Goal: Task Accomplishment & Management: Use online tool/utility

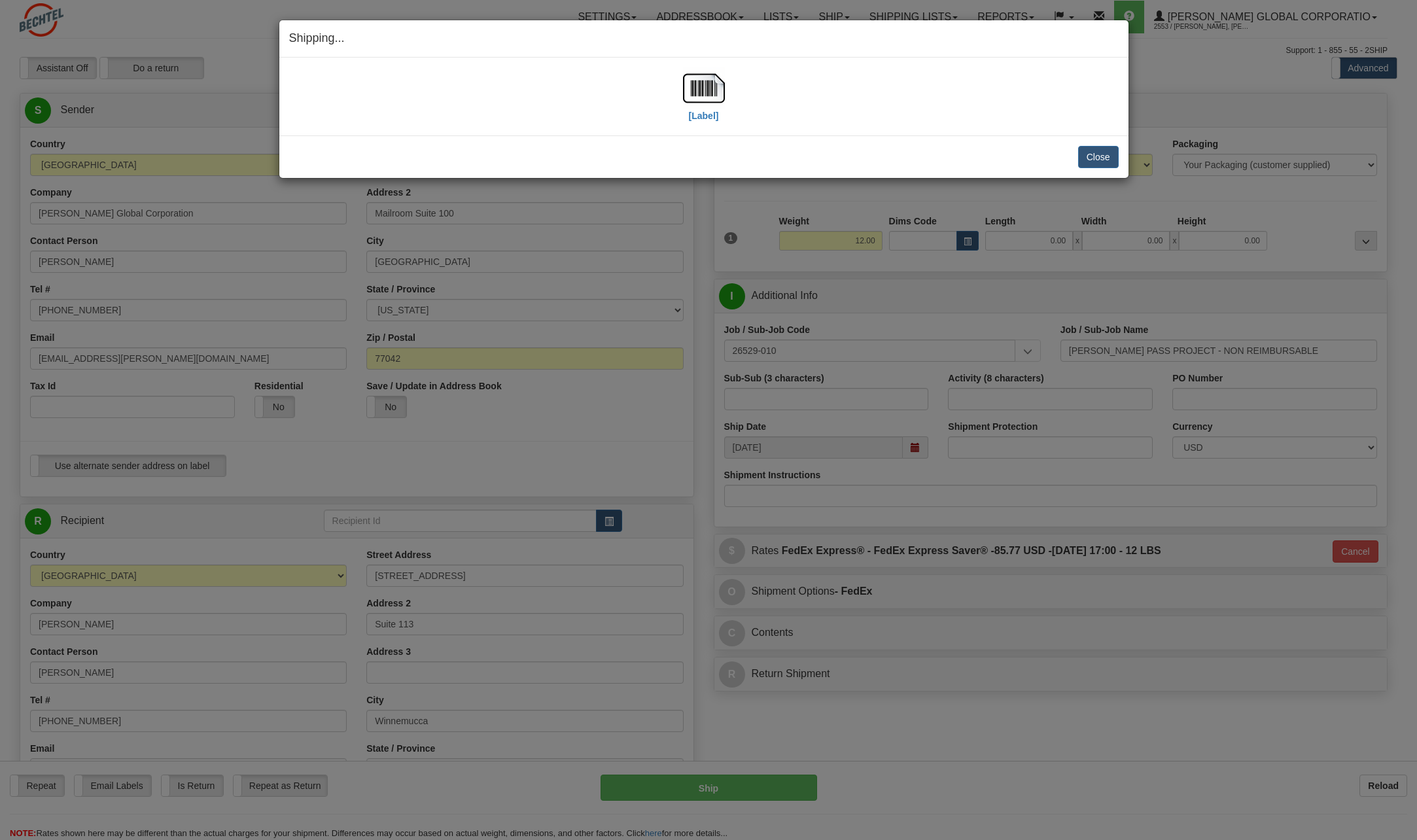
select select "NV"
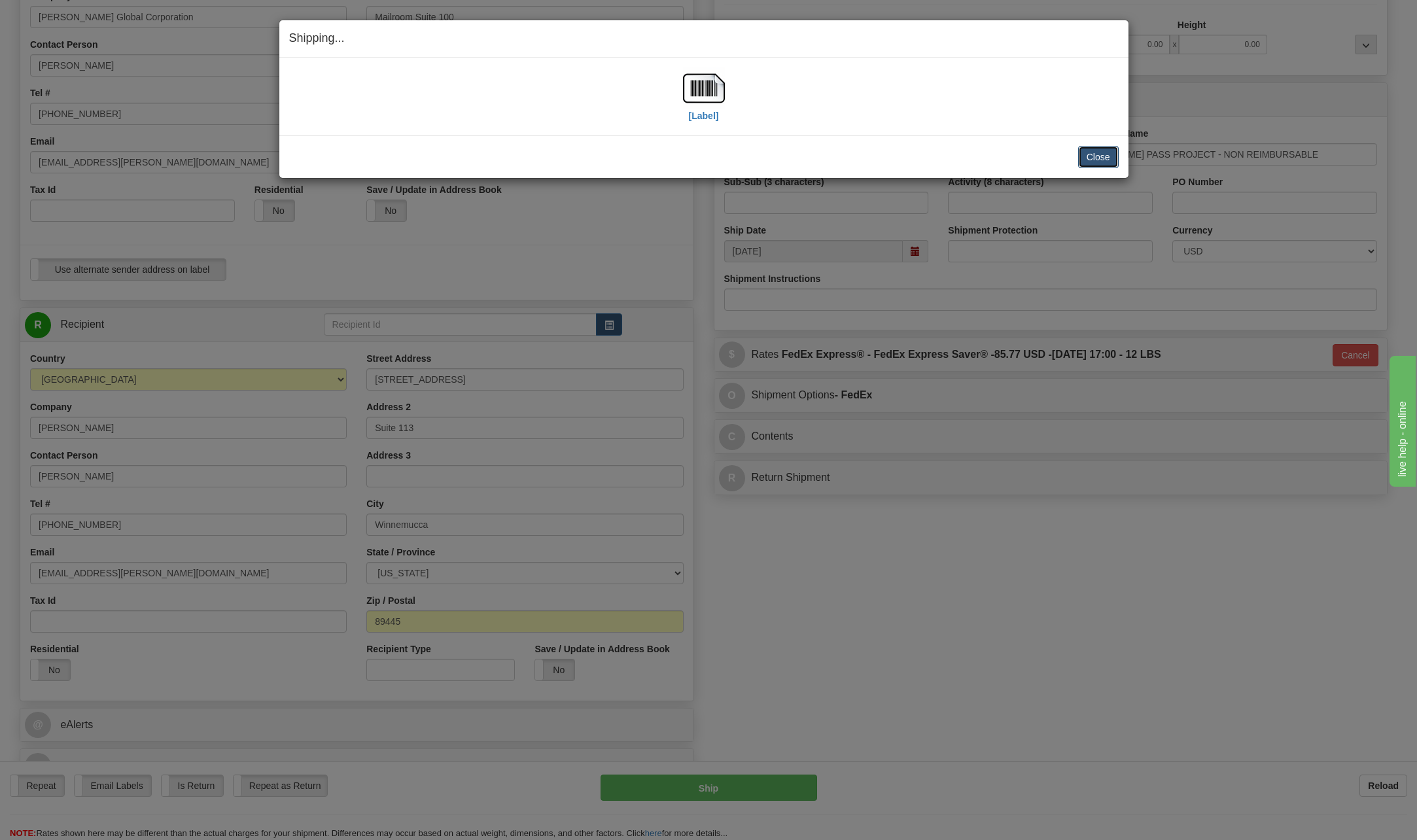
click at [1089, 157] on button "Close" at bounding box center [1098, 156] width 40 height 22
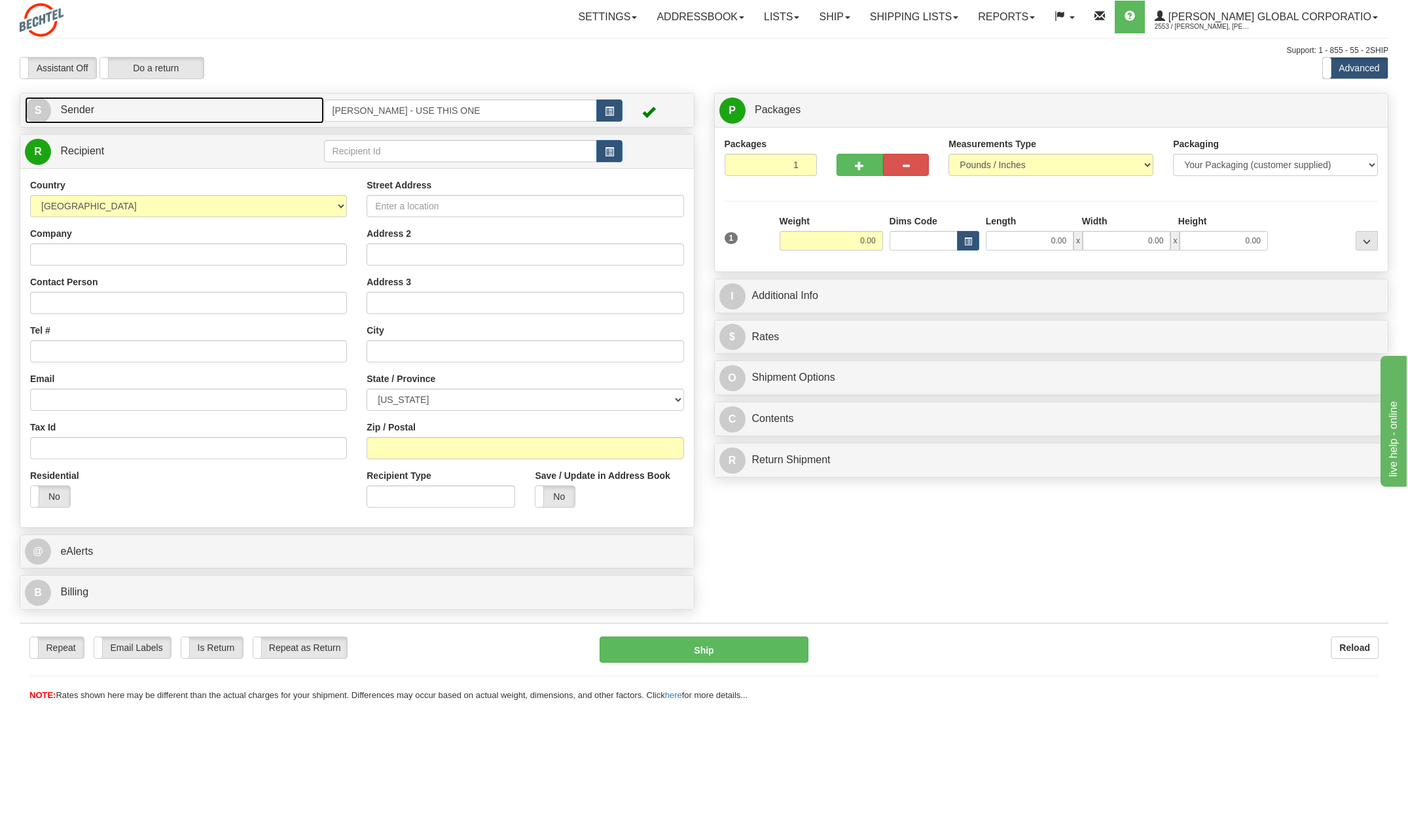
click at [36, 115] on span "S" at bounding box center [38, 111] width 27 height 27
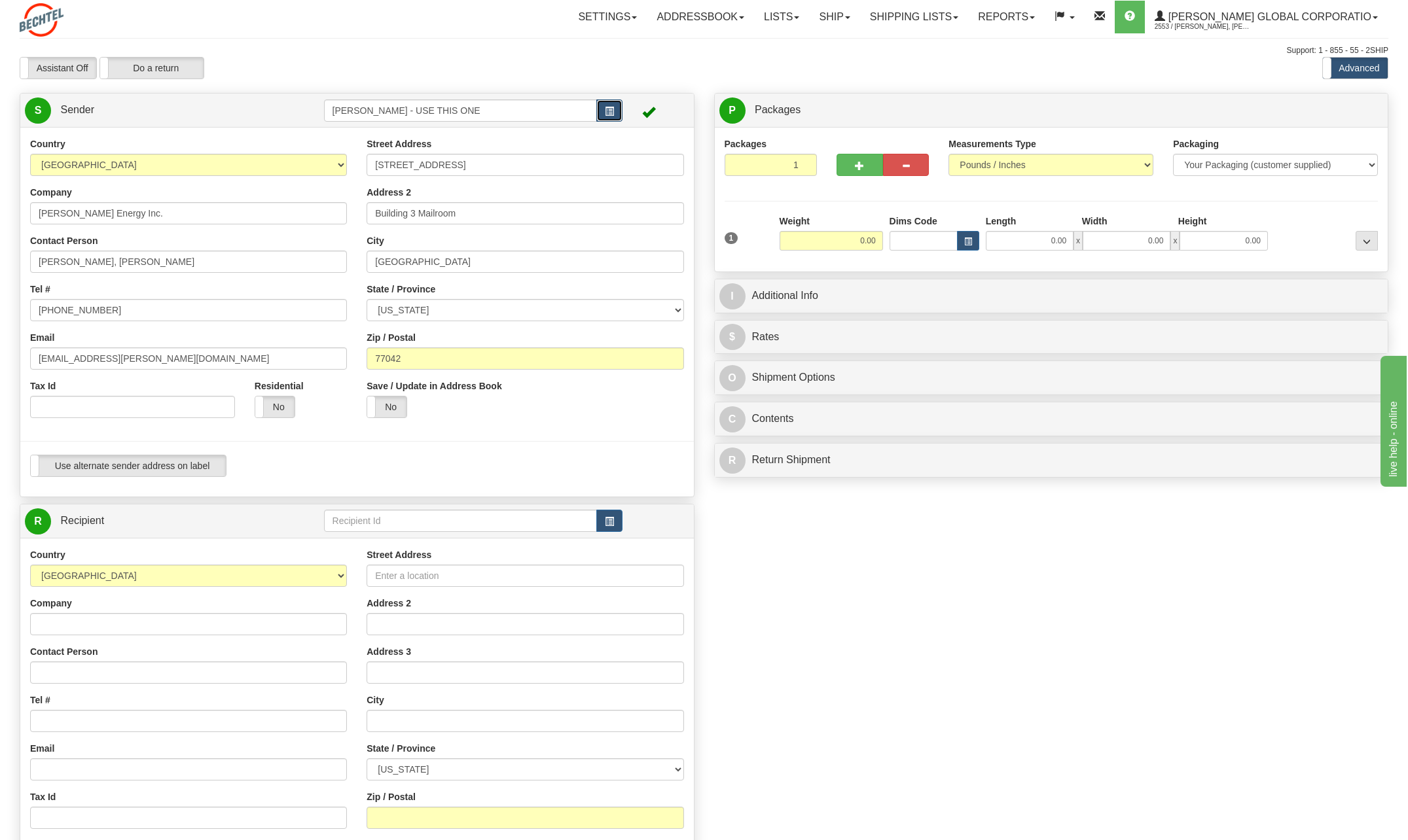
click at [607, 102] on button "button" at bounding box center [609, 111] width 27 height 22
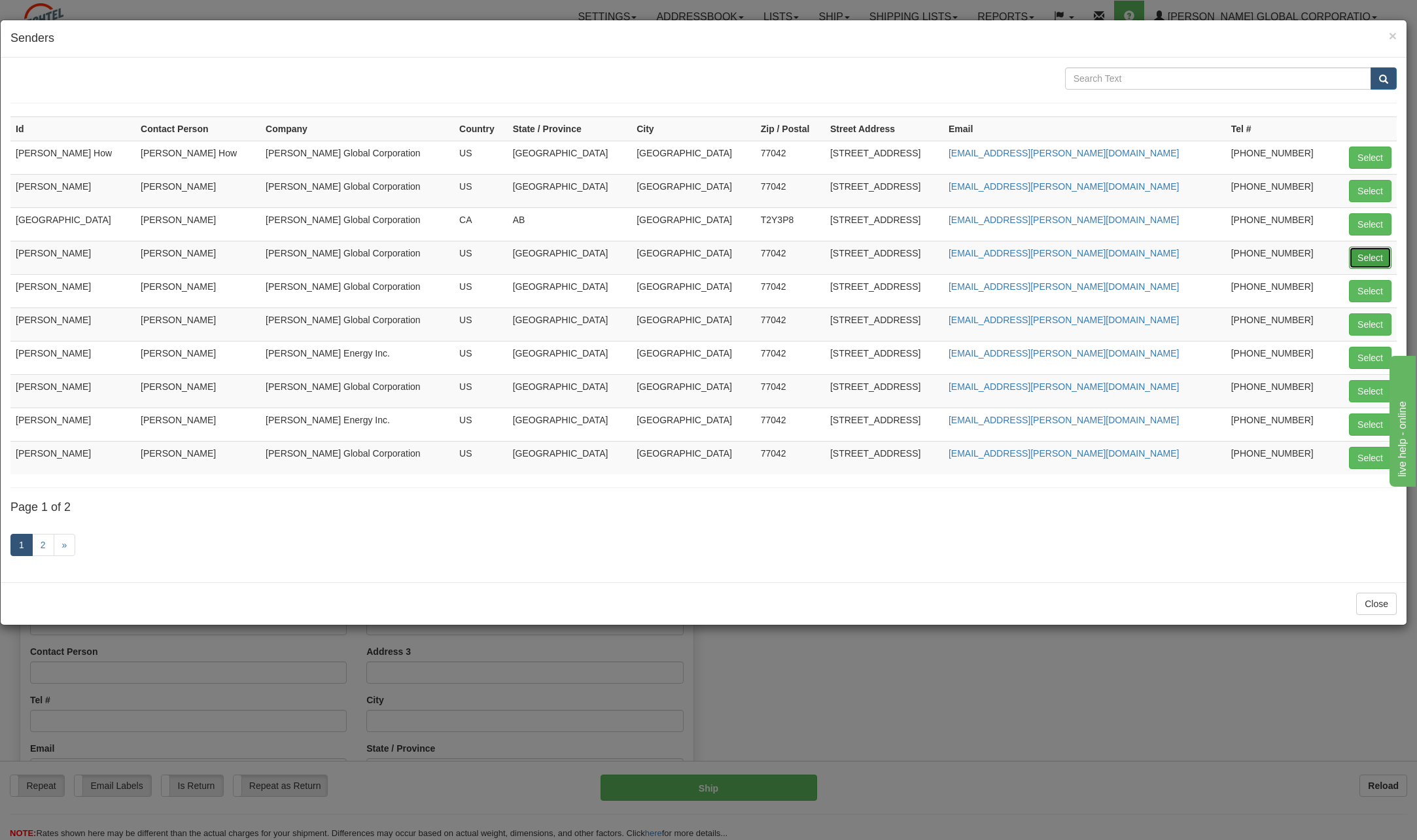
click at [1365, 261] on button "Select" at bounding box center [1370, 257] width 42 height 22
type input "[PERSON_NAME]"
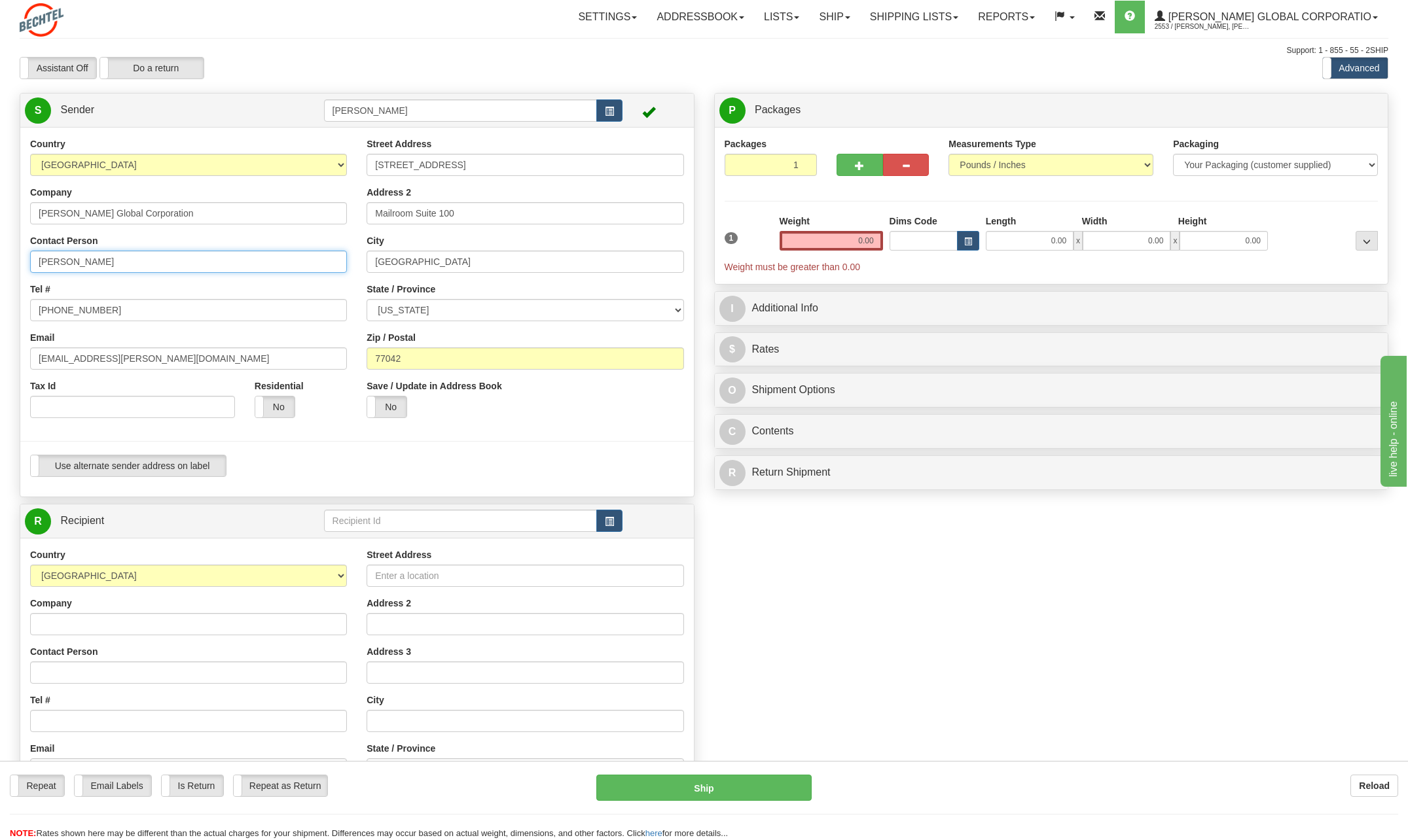
click at [135, 269] on input "[PERSON_NAME]" at bounding box center [189, 262] width 317 height 22
type input "C"
type input "[PERSON_NAME]"
click at [320, 285] on div "Tel # [PHONE_NUMBER]" at bounding box center [189, 302] width 317 height 38
click at [100, 307] on input "[PHONE_NUMBER]" at bounding box center [189, 310] width 317 height 22
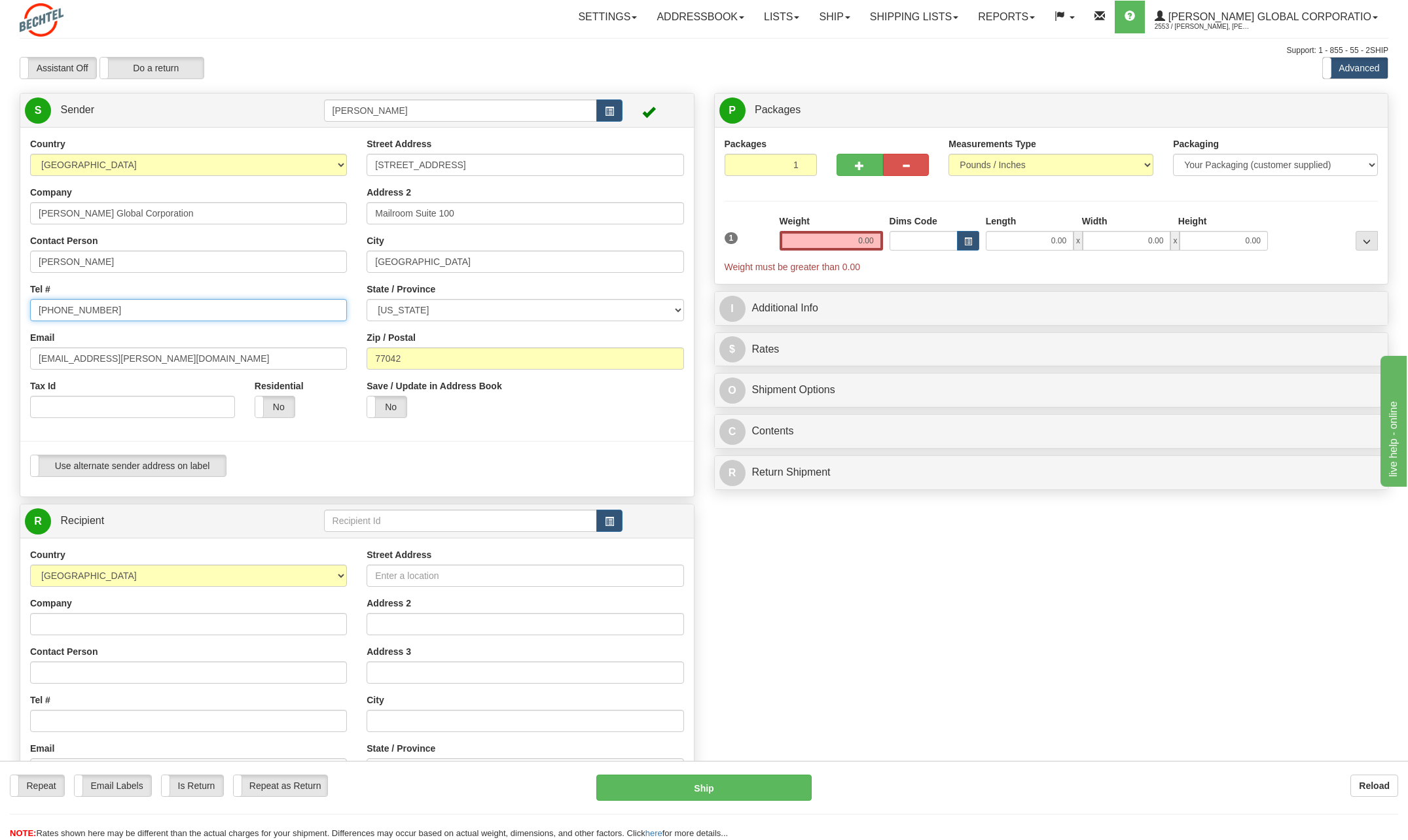
type input "[PHONE_NUMBER]"
drag, startPoint x: 81, startPoint y: 359, endPoint x: -3, endPoint y: 357, distance: 84.0
click at [0, 357] on html "Training Course Close Toggle navigation Settings Shipping Preferences New Sende…" at bounding box center [704, 420] width 1408 height 840
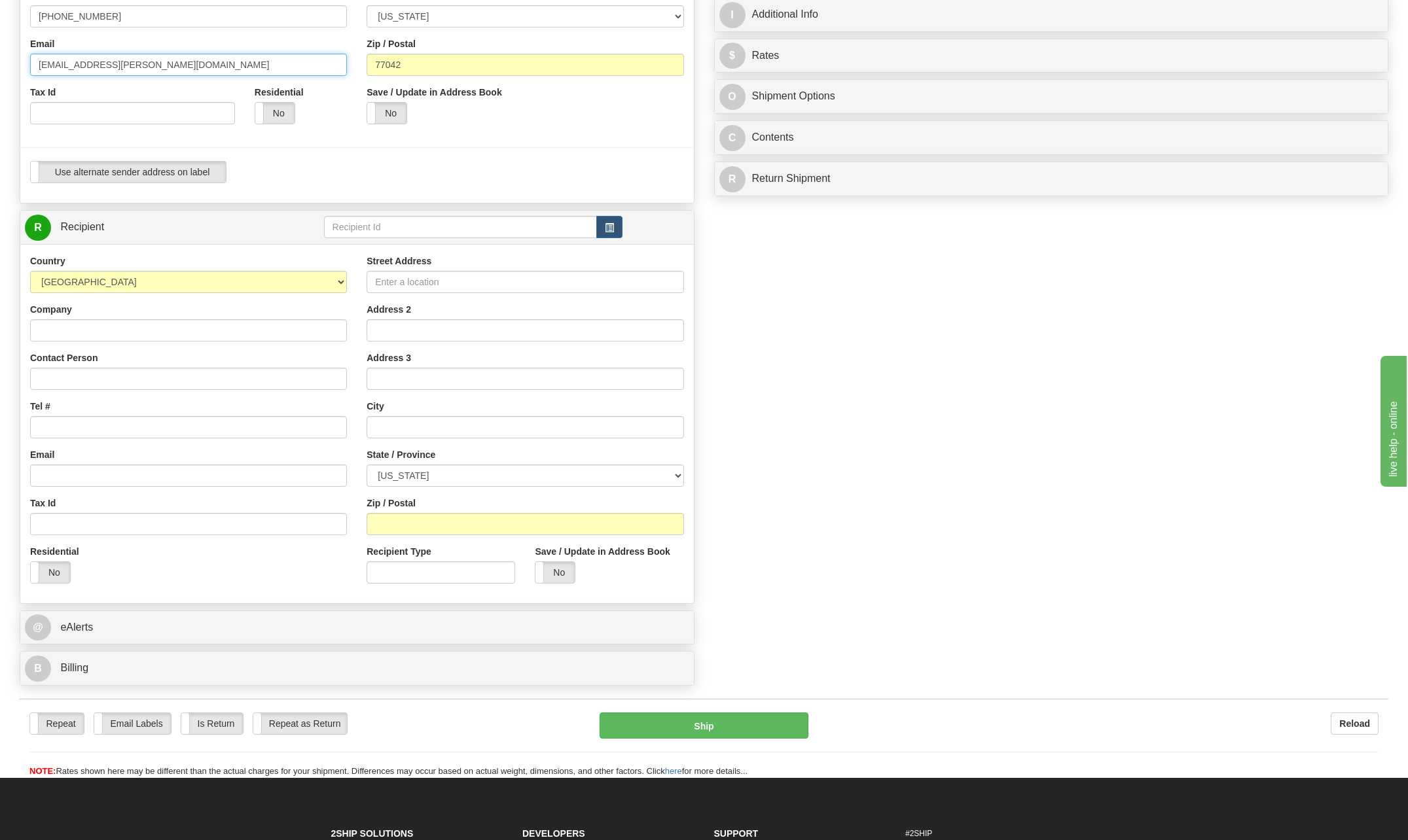
scroll to position [327, 0]
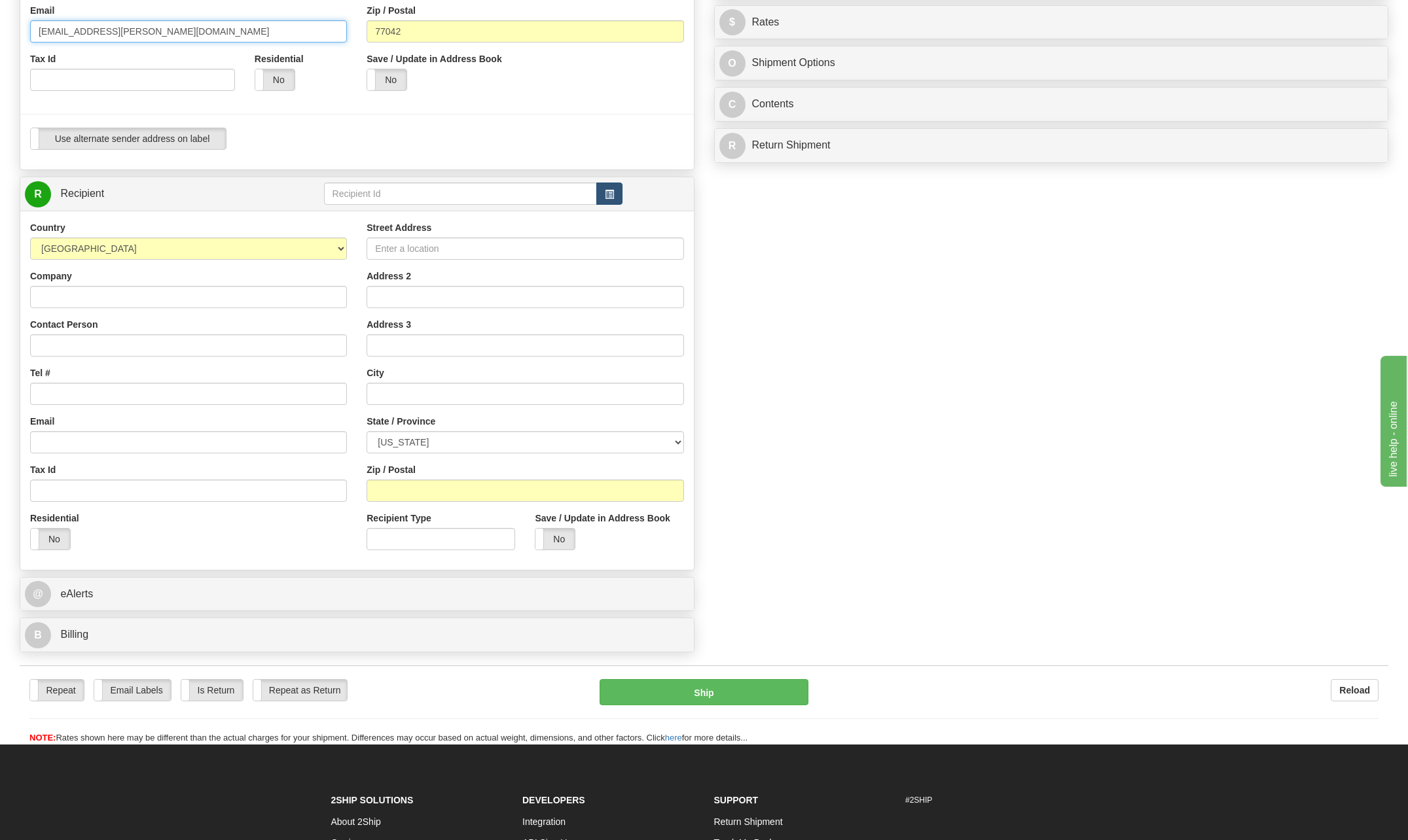
type input "[EMAIL_ADDRESS][PERSON_NAME][DOMAIN_NAME]"
click at [614, 195] on button "button" at bounding box center [609, 193] width 27 height 22
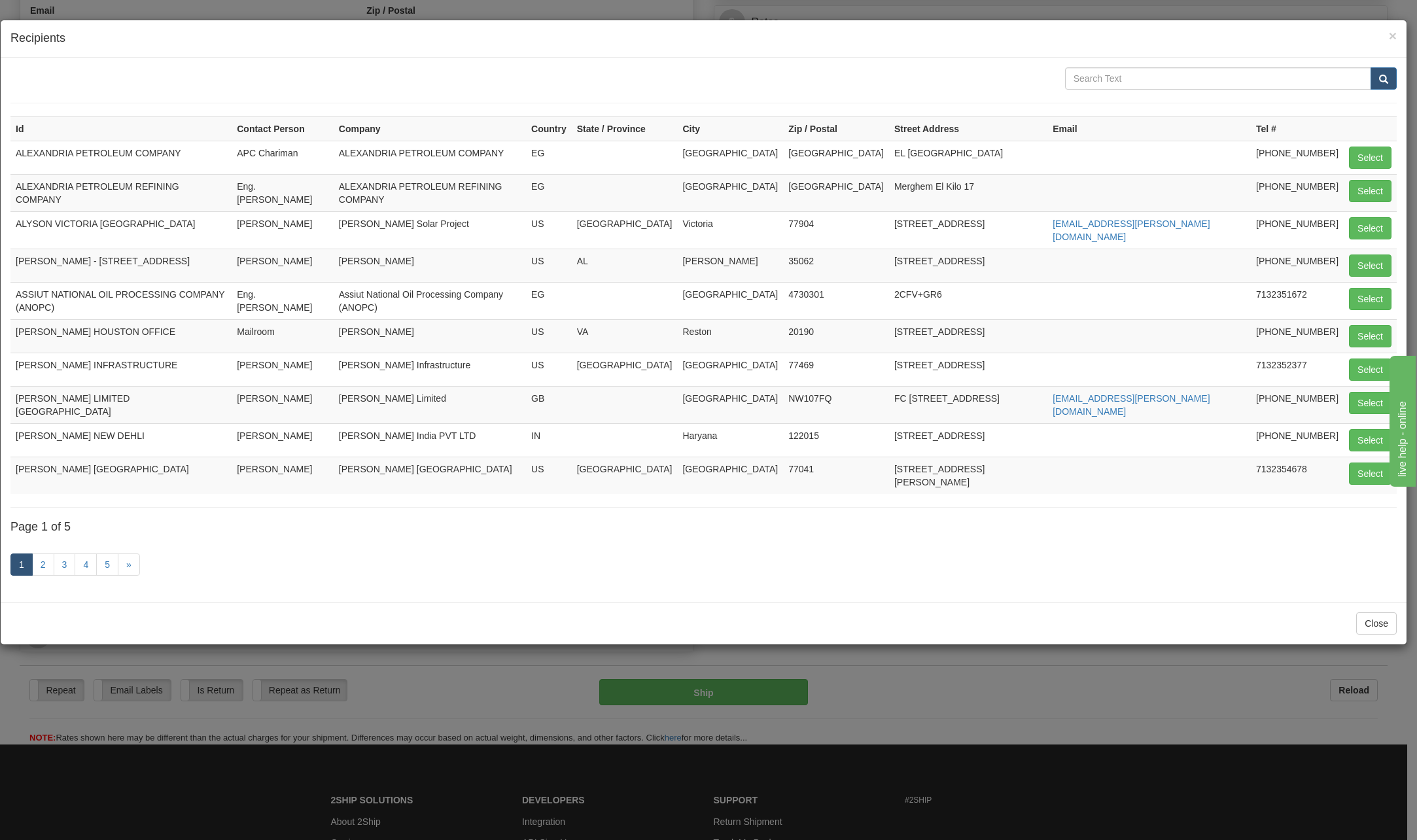
click at [1388, 38] on h4 "Recipients" at bounding box center [703, 38] width 1387 height 17
click at [1390, 40] on span "×" at bounding box center [1393, 36] width 8 height 15
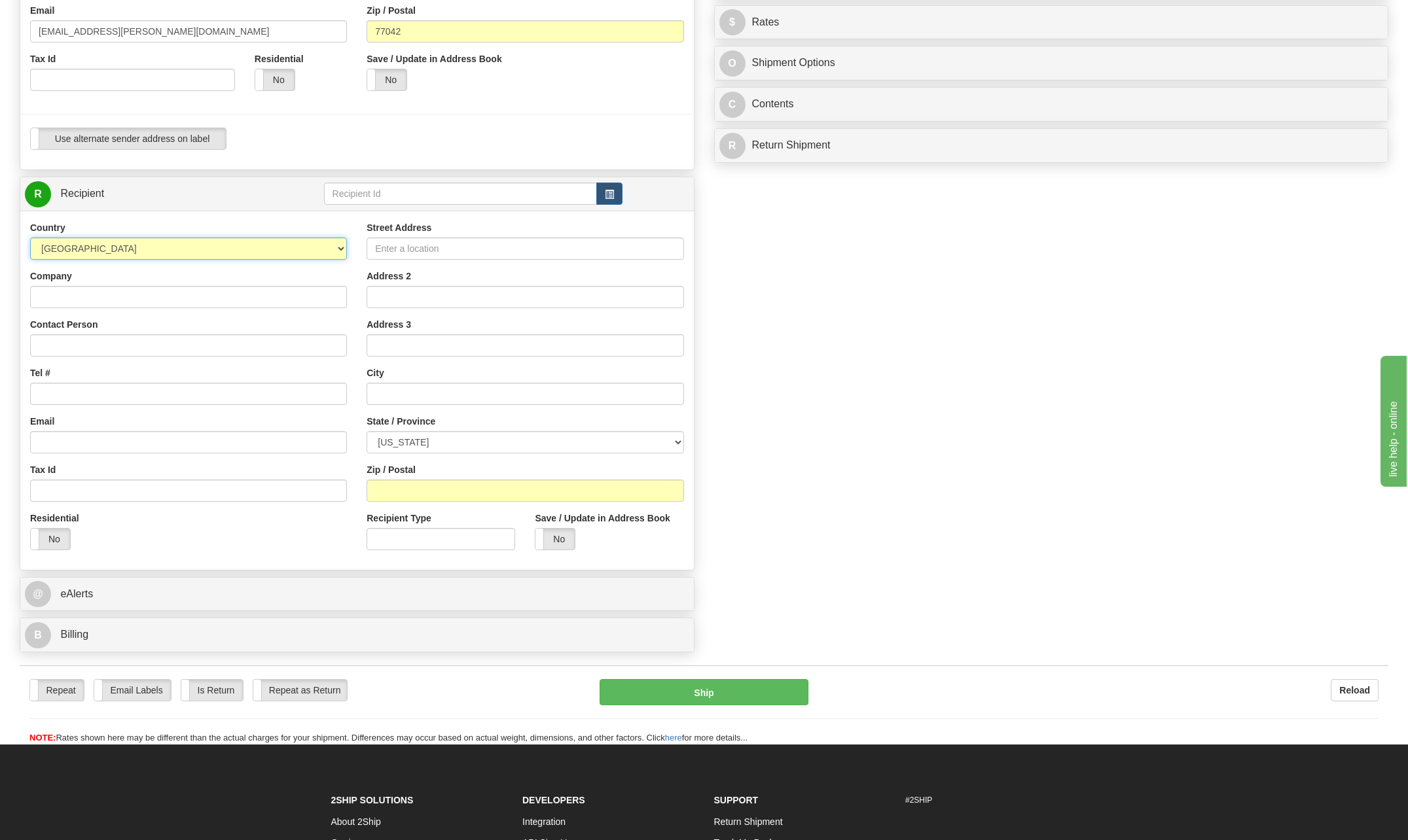
click at [338, 246] on select "[GEOGRAPHIC_DATA] [GEOGRAPHIC_DATA] [GEOGRAPHIC_DATA] [GEOGRAPHIC_DATA] [US_STA…" at bounding box center [189, 248] width 317 height 22
select select "CA"
click at [30, 237] on select "[GEOGRAPHIC_DATA] [GEOGRAPHIC_DATA] [GEOGRAPHIC_DATA] [GEOGRAPHIC_DATA] [US_STA…" at bounding box center [189, 248] width 317 height 22
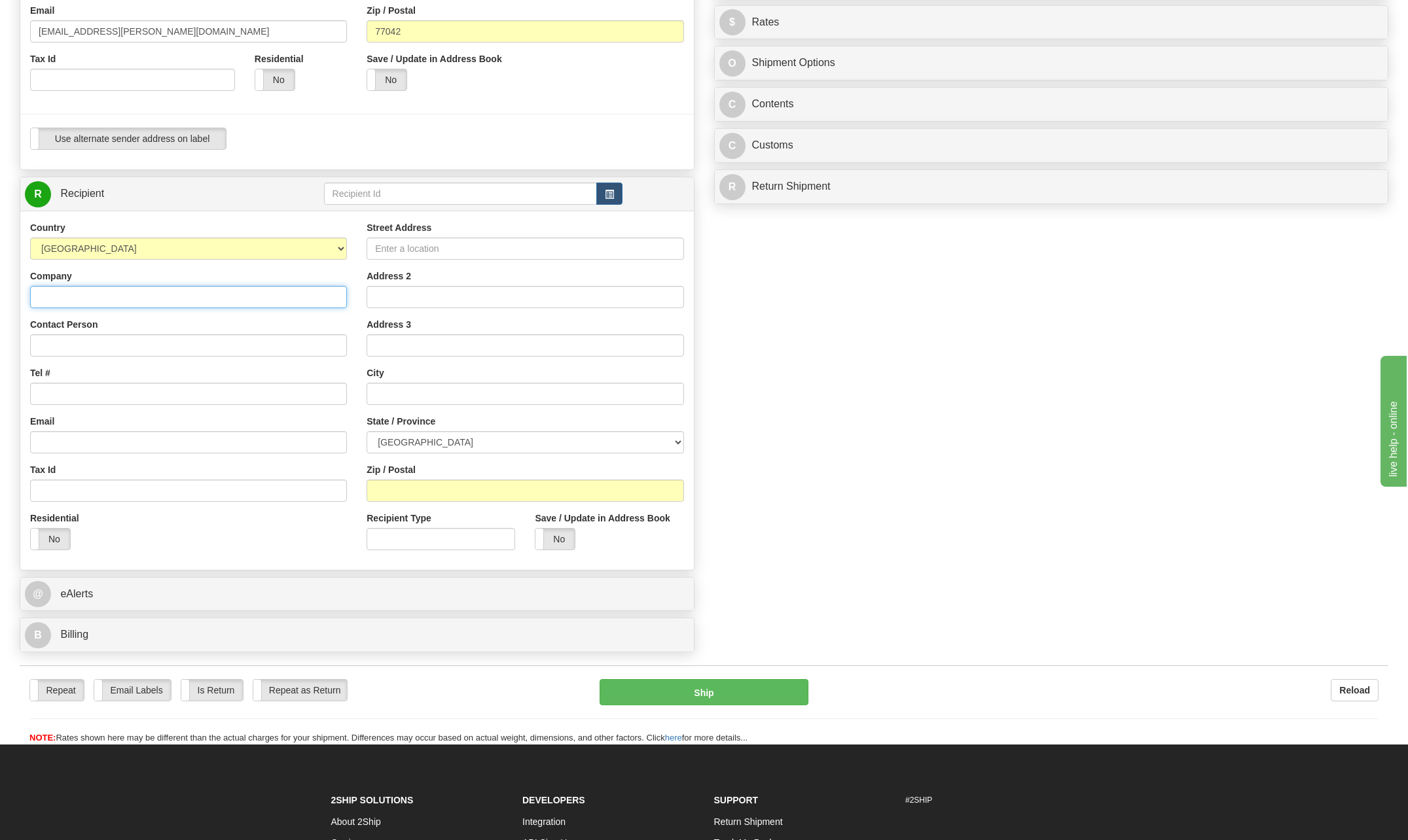
click at [80, 290] on input "Company" at bounding box center [189, 296] width 317 height 22
type input "[PERSON_NAME]"
click at [1002, 308] on div "Create a label for the return Create Pickup Without Label S" at bounding box center [704, 212] width 1388 height 893
click at [115, 340] on input "Contact Person" at bounding box center [189, 345] width 317 height 22
type input "[PERSON_NAME]"
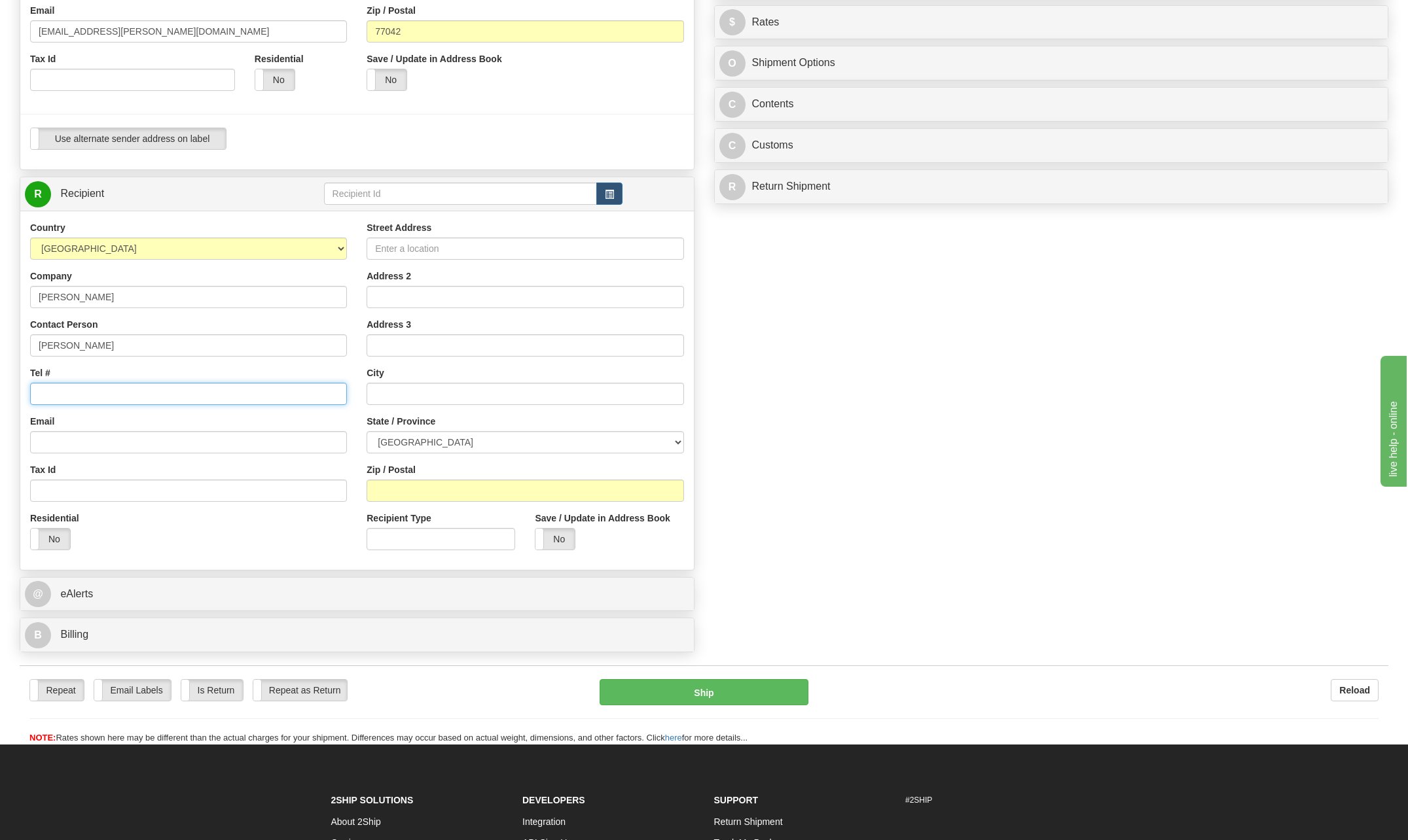
click at [50, 387] on input "Tel #" at bounding box center [189, 393] width 317 height 22
type input "1587435-3645"
click at [438, 252] on input "Street Address" at bounding box center [525, 248] width 317 height 22
type input "[STREET_ADDRESS]"
click at [397, 393] on input "text" at bounding box center [525, 393] width 317 height 22
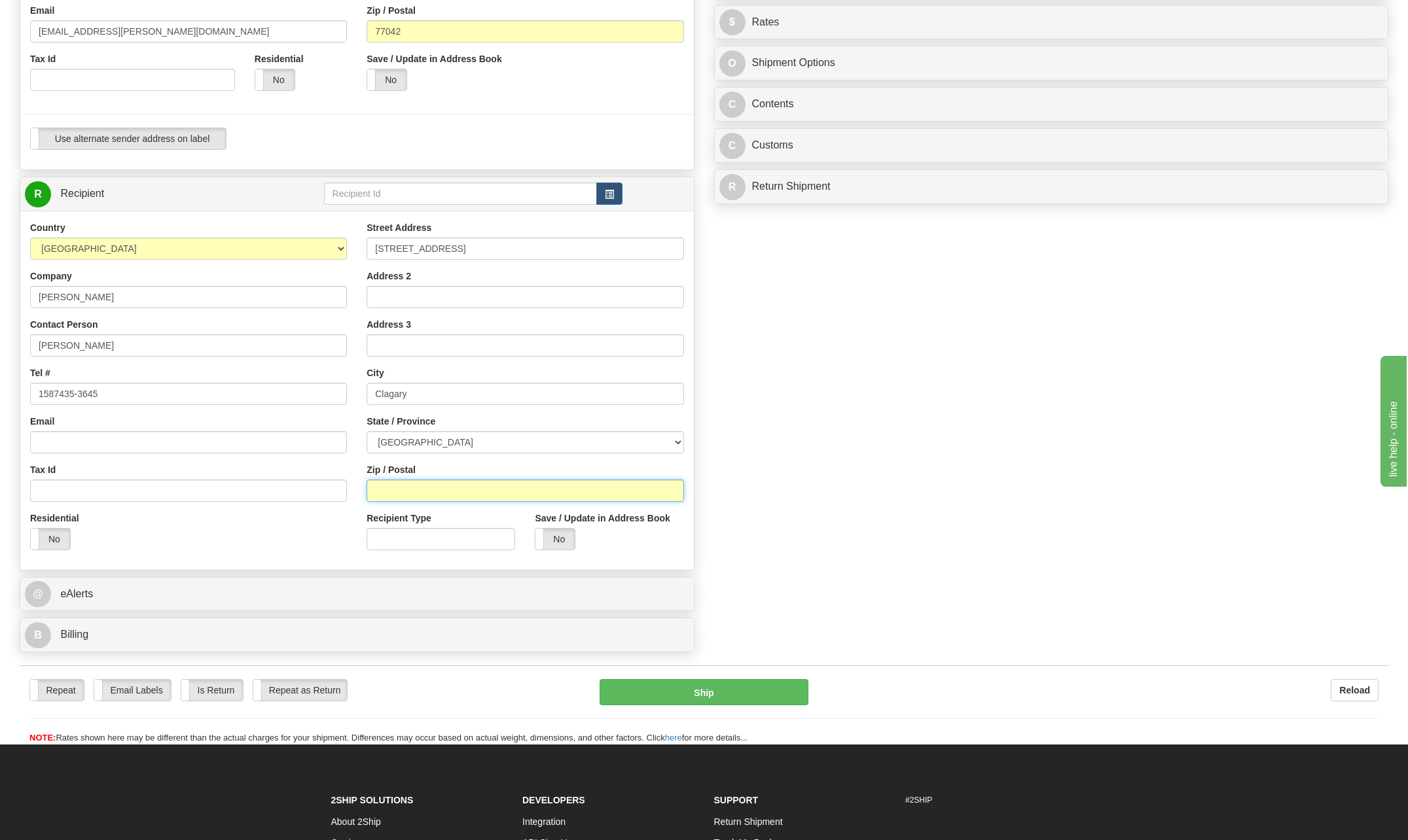
click at [421, 490] on input "Zip / Postal" at bounding box center [525, 490] width 317 height 22
drag, startPoint x: 438, startPoint y: 400, endPoint x: 421, endPoint y: 397, distance: 17.3
click at [438, 400] on input "Clagary" at bounding box center [525, 393] width 317 height 22
type input "C"
type input "[GEOGRAPHIC_DATA]"
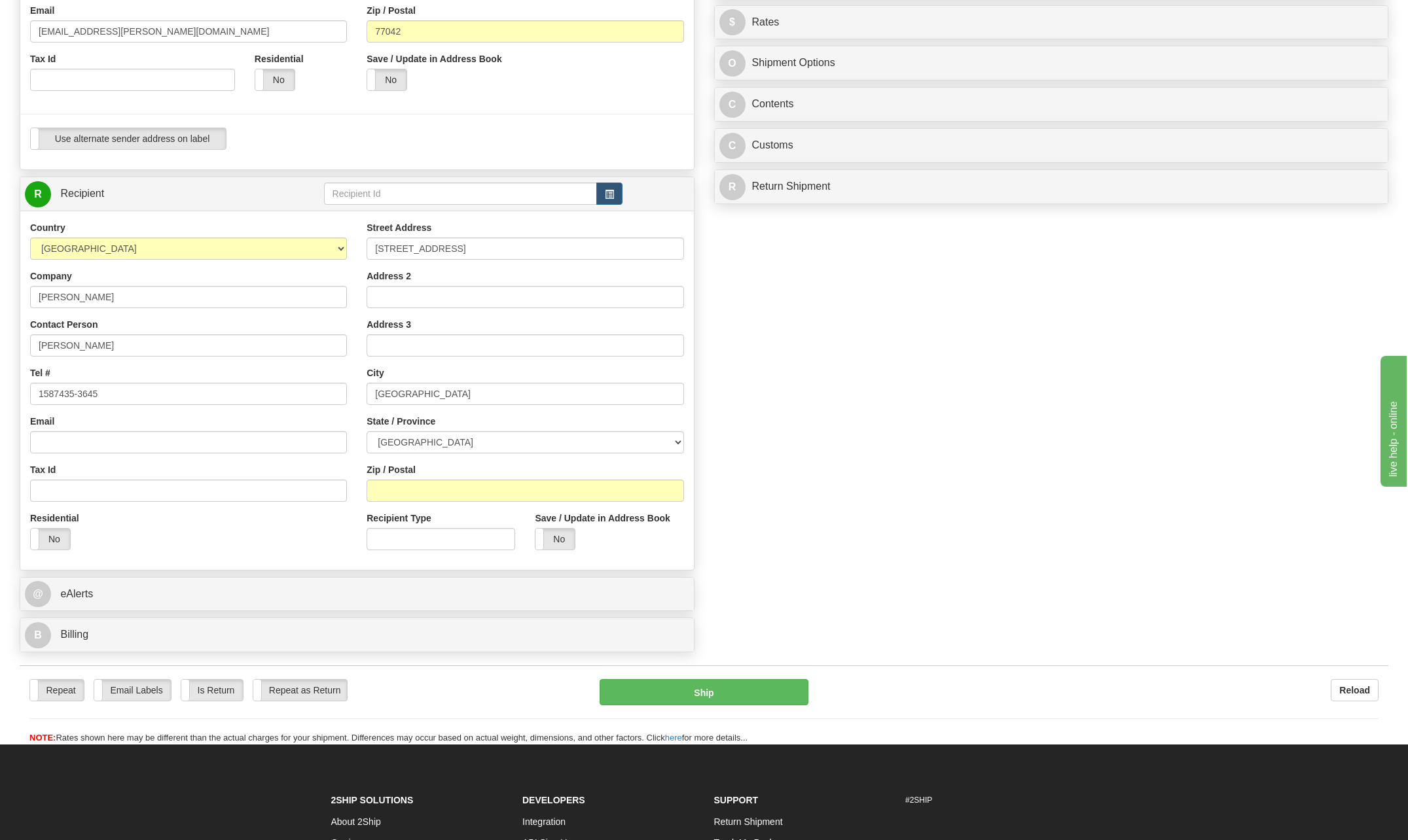
click at [854, 429] on div "Create a label for the return Create Pickup Without Label S" at bounding box center [704, 212] width 1388 height 893
click at [405, 487] on input "Zip / Postal" at bounding box center [525, 490] width 317 height 22
type input "T2y0X5"
click at [683, 472] on div "Zip / Postal T2y0X5" at bounding box center [525, 482] width 317 height 38
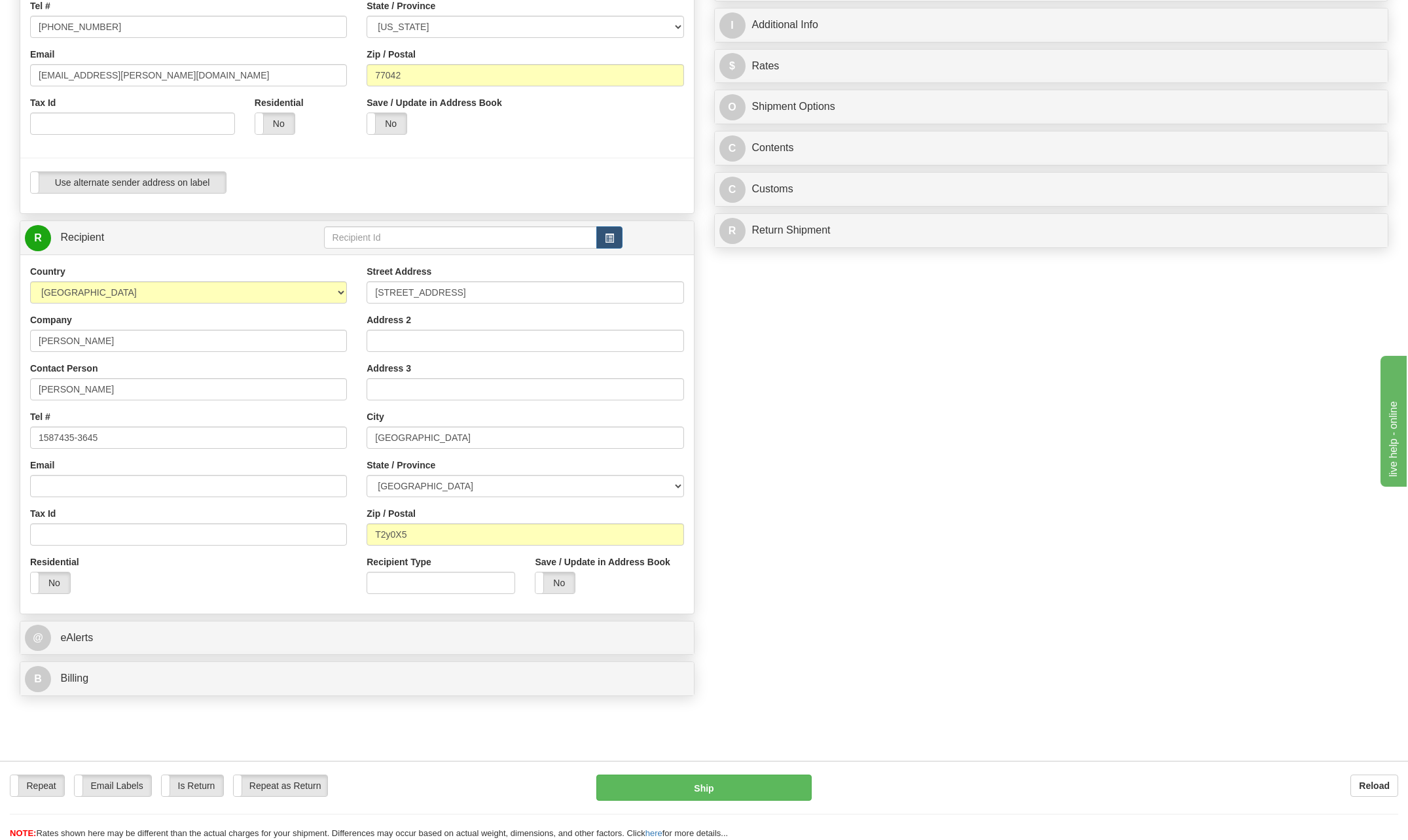
scroll to position [131, 0]
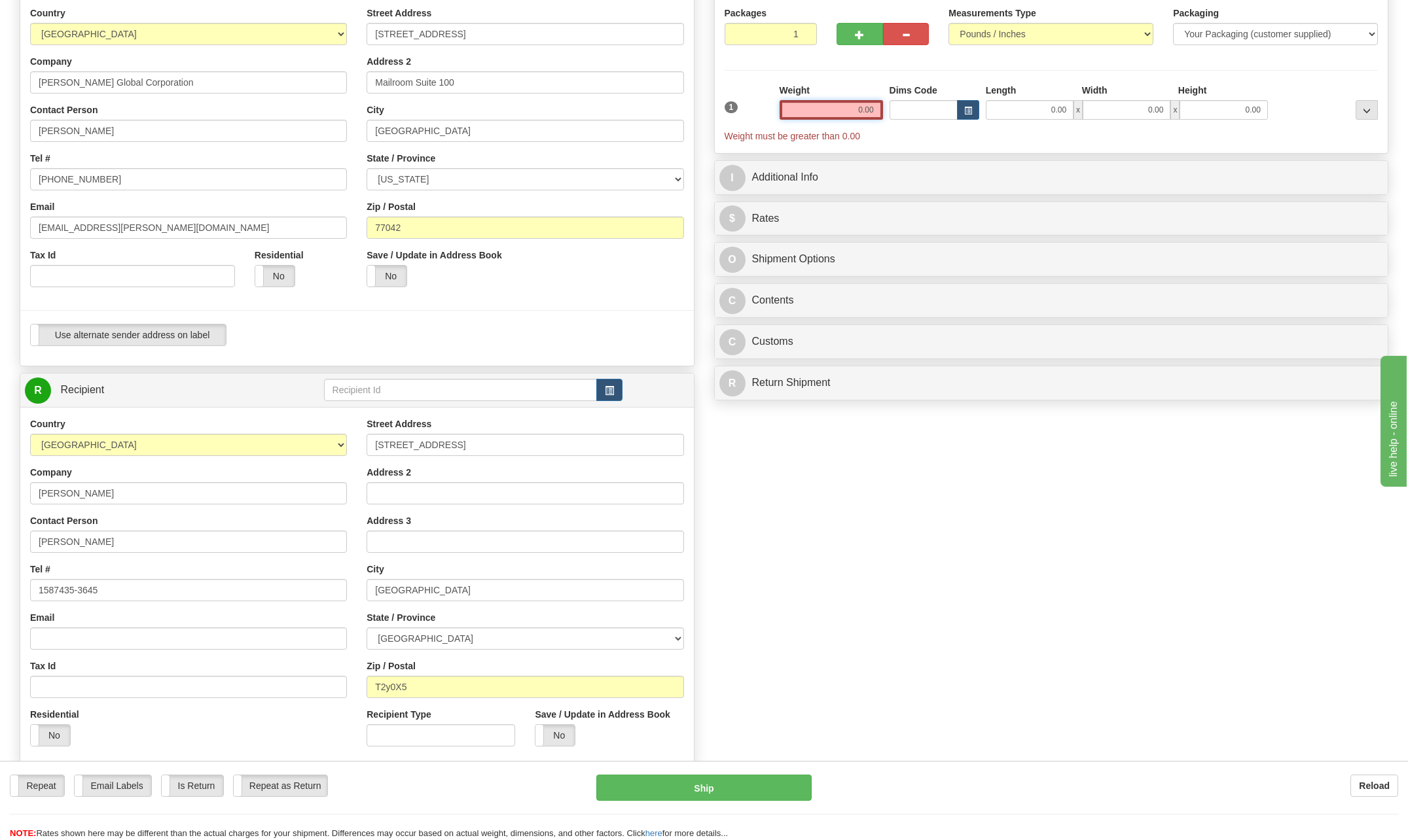
drag, startPoint x: 858, startPoint y: 106, endPoint x: 981, endPoint y: 102, distance: 123.1
click at [980, 102] on div "1 Weight 0.00 Dims Code 0.00" at bounding box center [1051, 113] width 660 height 59
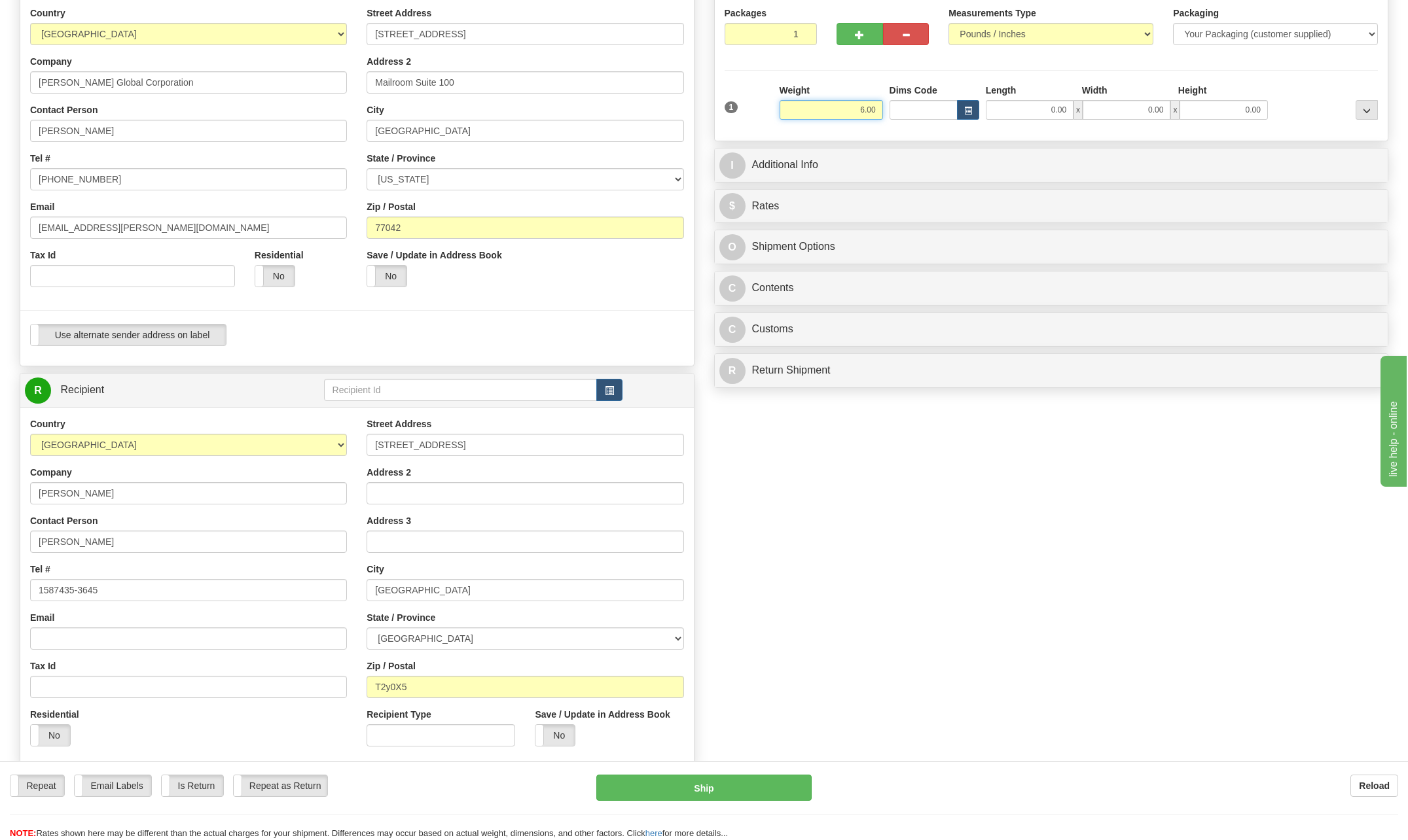
type input "6.00"
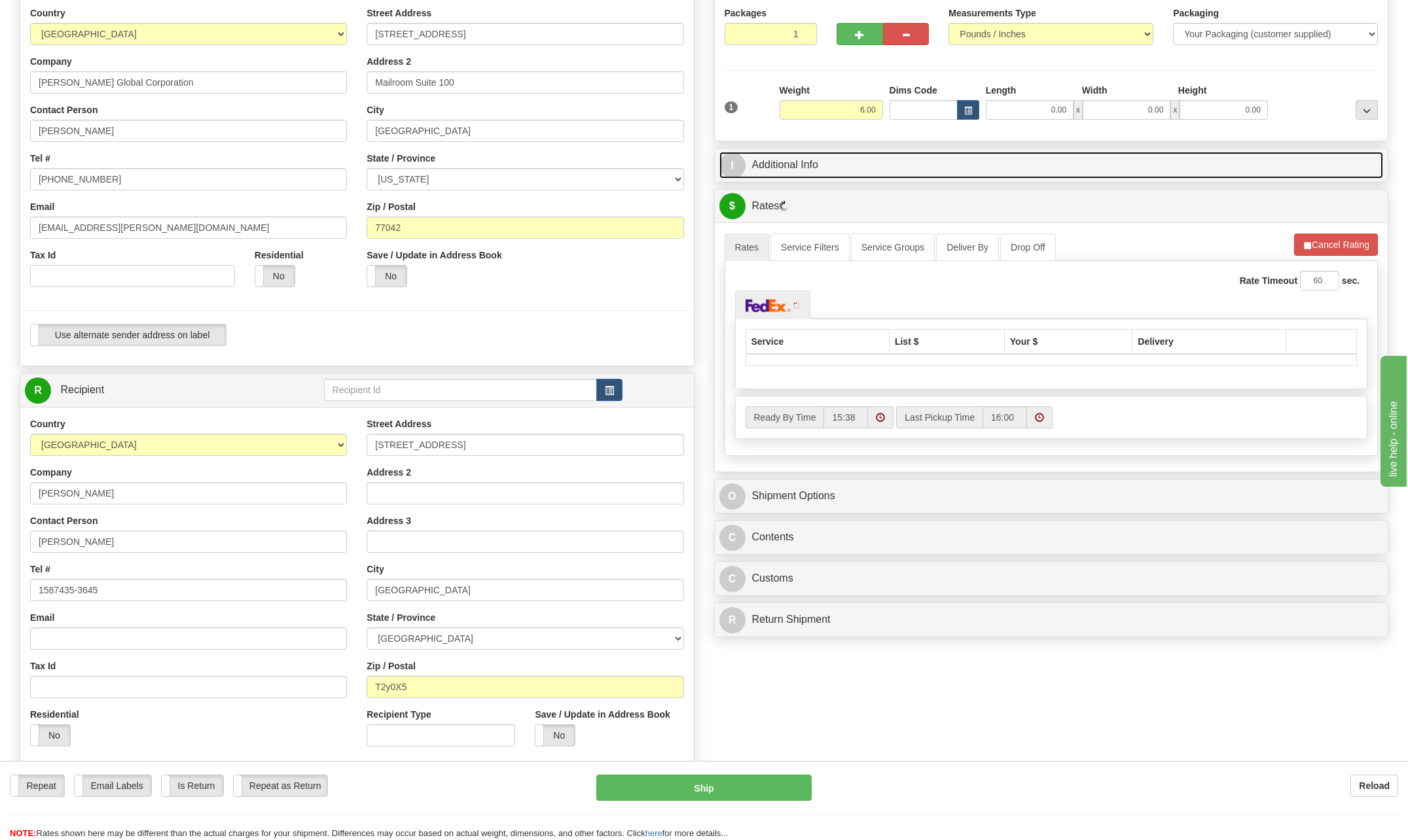
click at [742, 164] on span "I" at bounding box center [732, 166] width 27 height 27
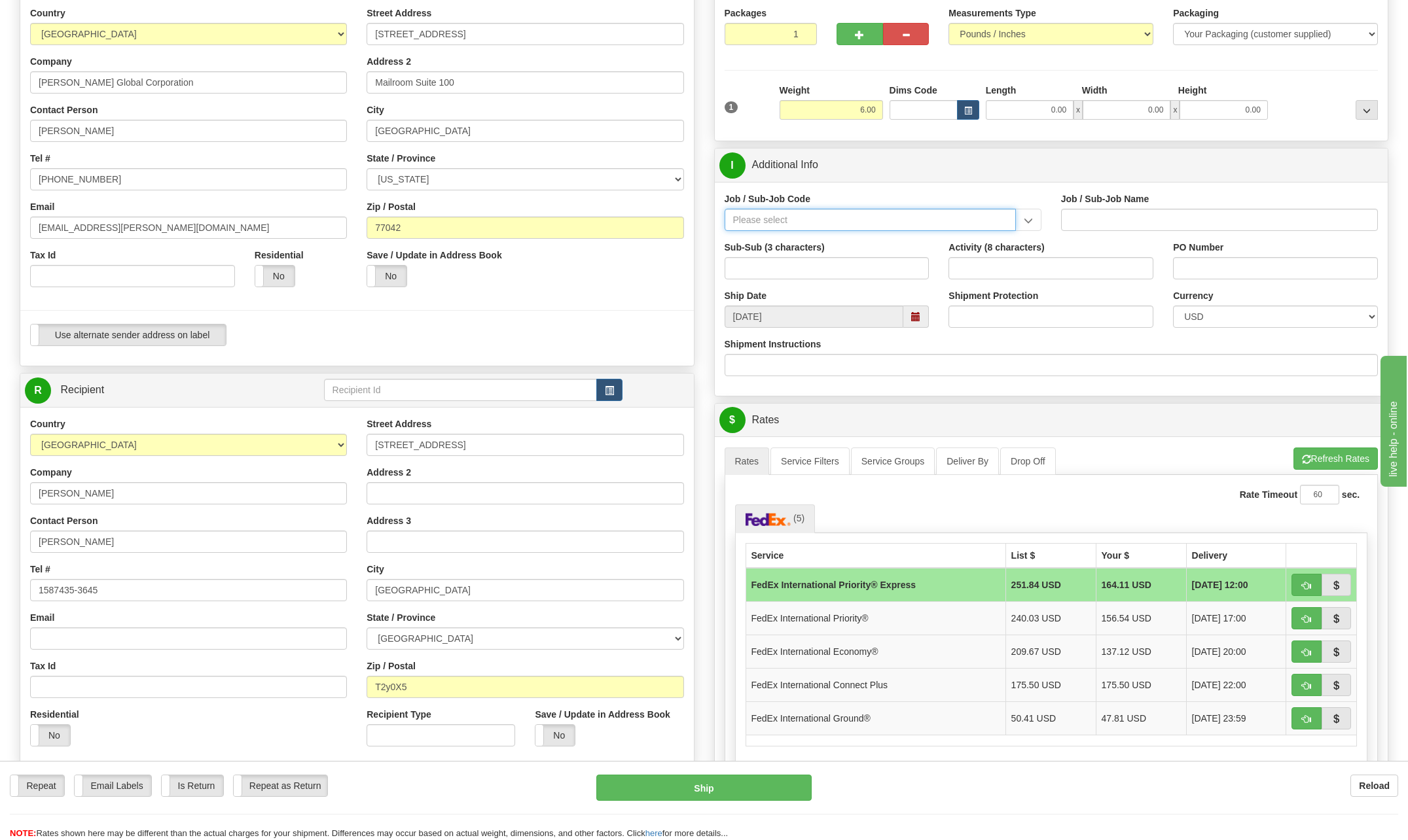
click at [766, 217] on input "Job / Sub-Job Code" at bounding box center [870, 220] width 291 height 22
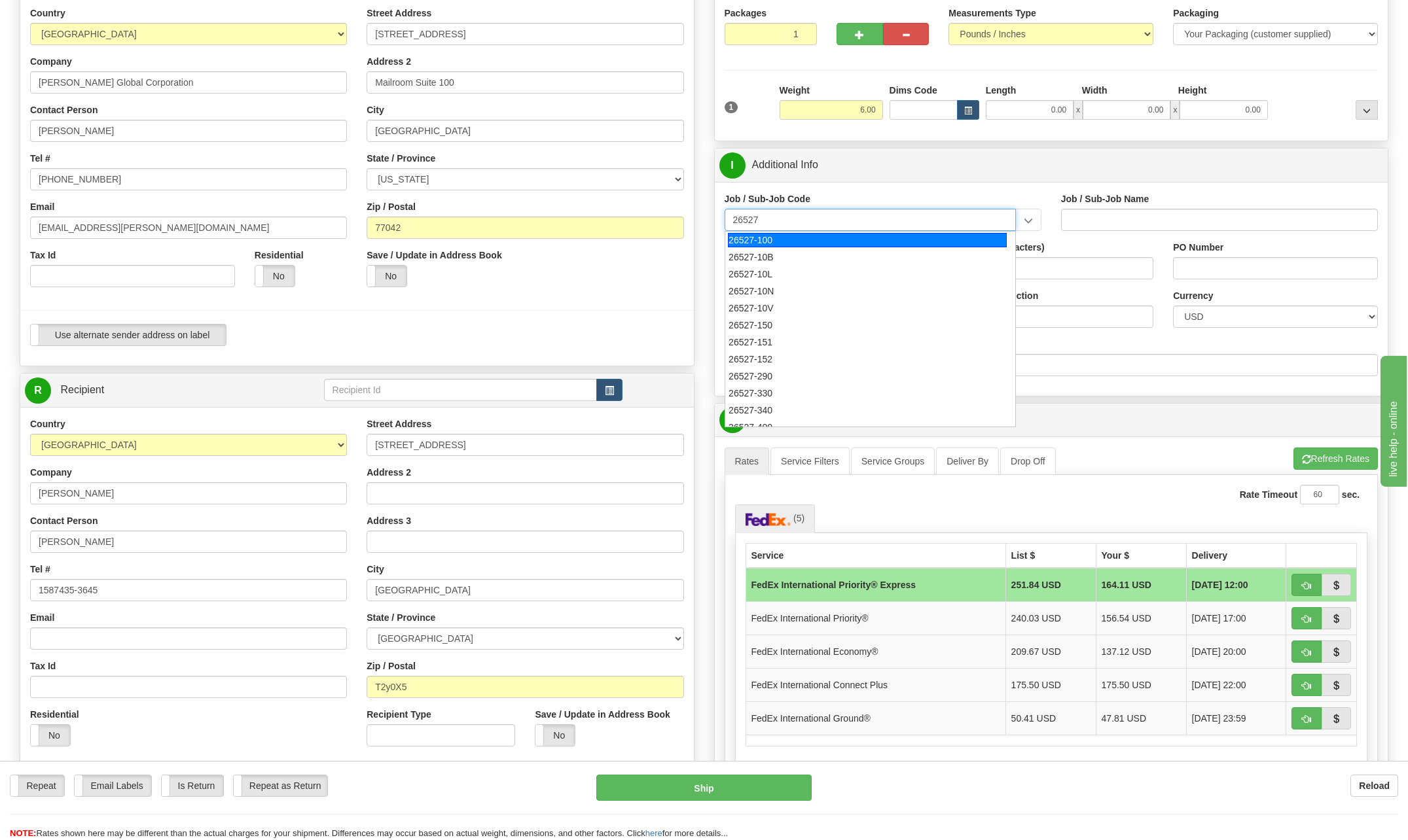
click at [769, 237] on div "26527-100" at bounding box center [867, 240] width 279 height 15
type input "26527-100"
type input "PORT [PERSON_NAME] LNG PHASE 2 - HOUSTON OFFICE"
type input "26527-100"
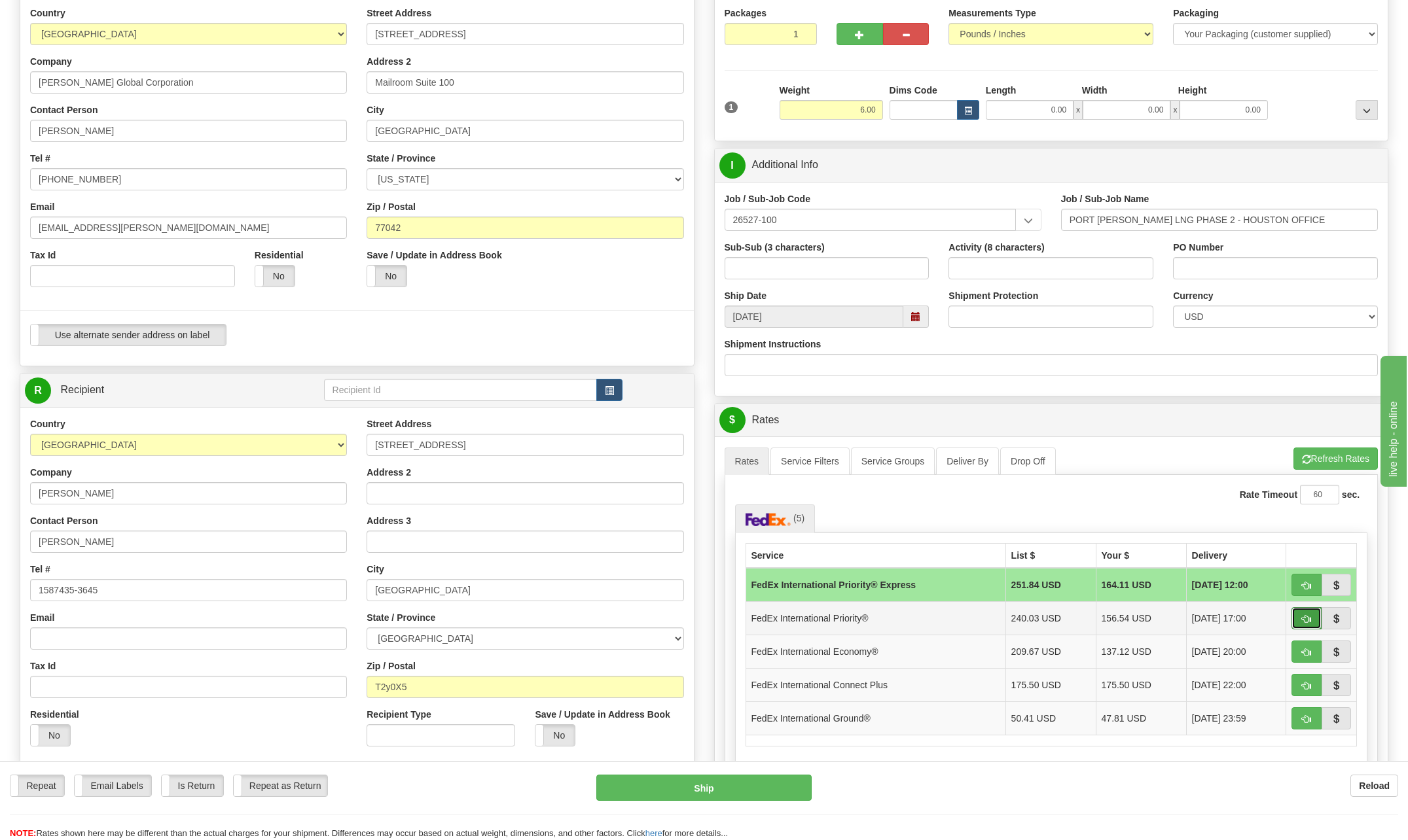
click at [1308, 615] on span "button" at bounding box center [1306, 619] width 9 height 8
type input "01"
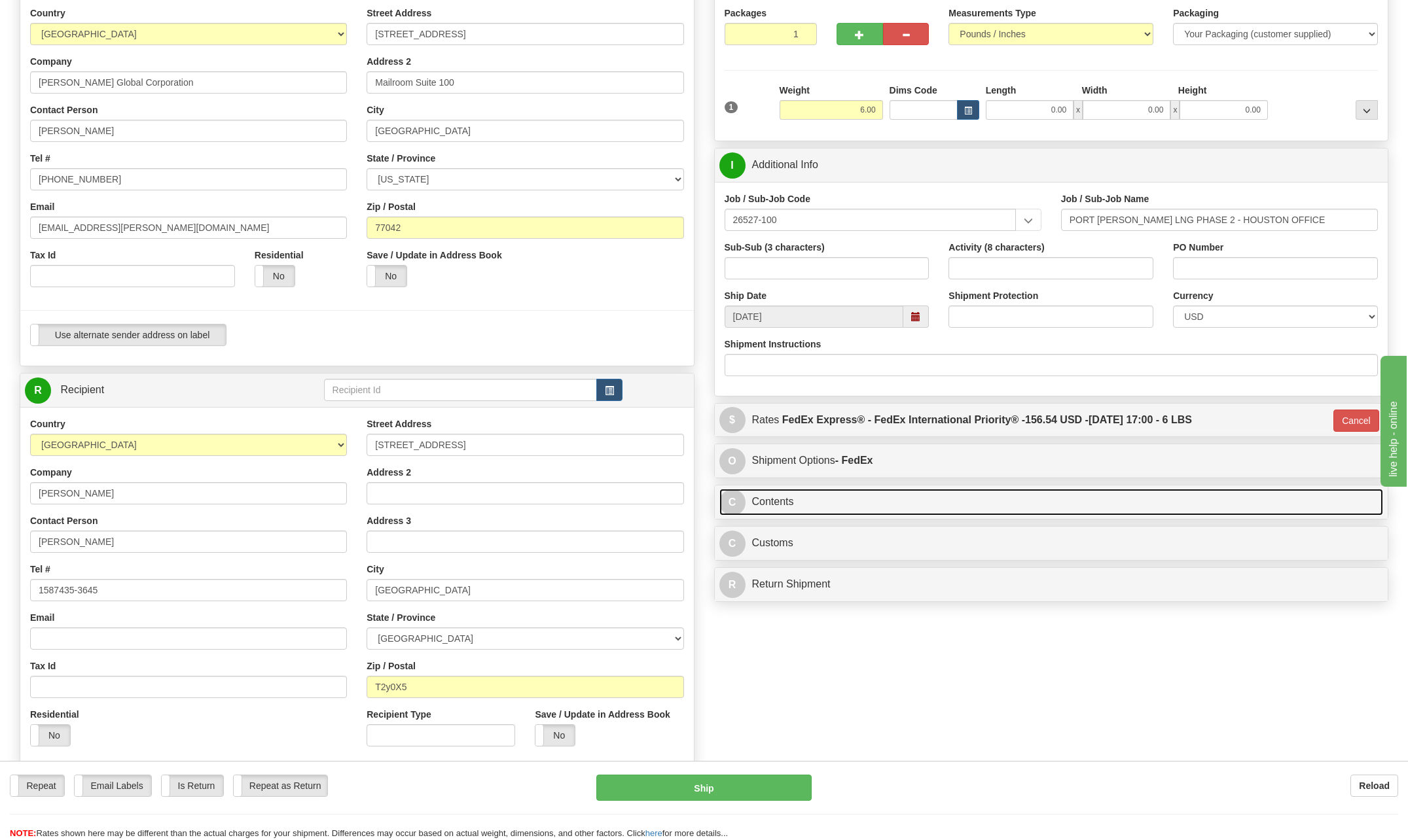
click at [737, 503] on span "C" at bounding box center [732, 502] width 27 height 27
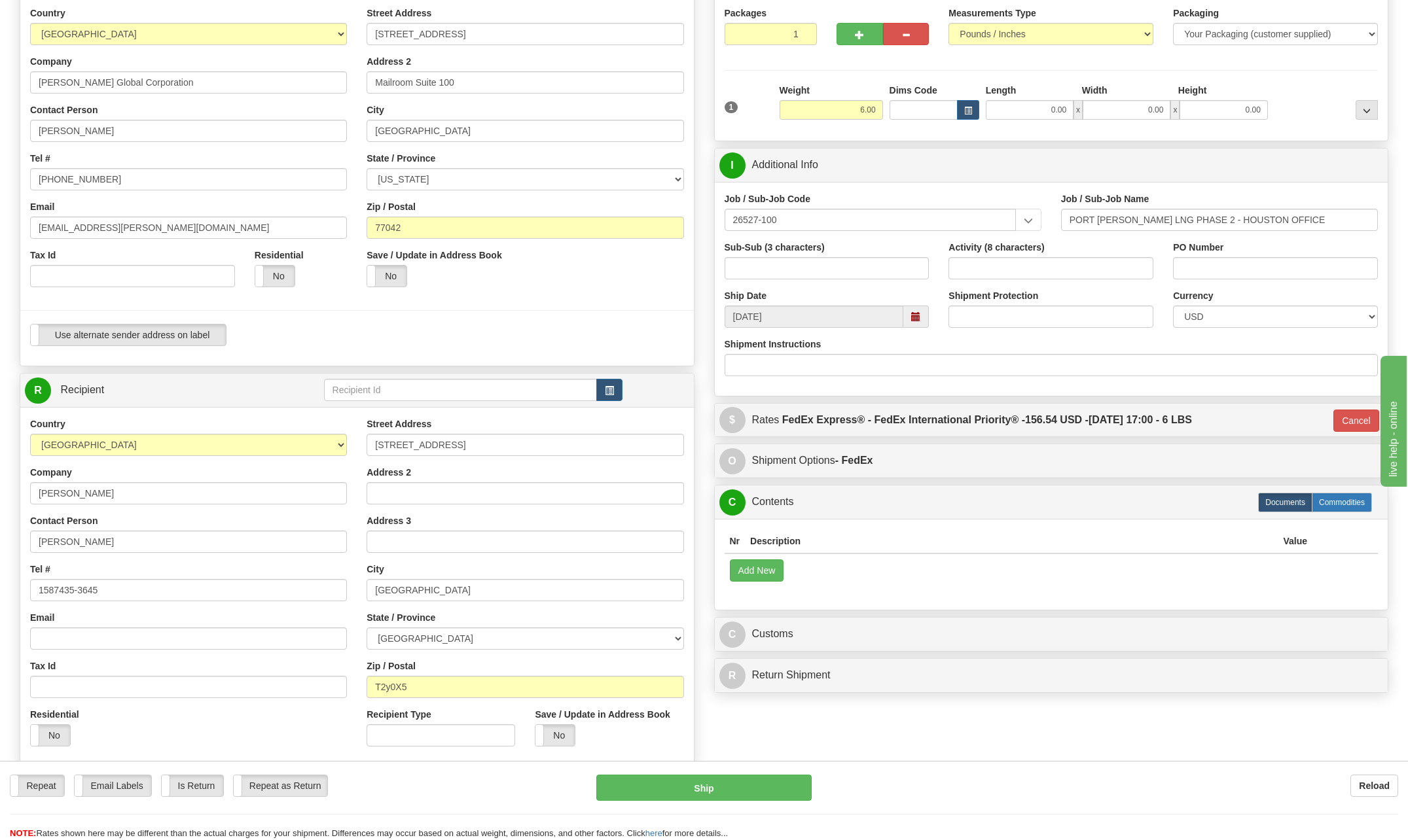
click at [1357, 497] on label "Commodities" at bounding box center [1342, 501] width 60 height 19
radio input "true"
click at [764, 576] on button "Add New" at bounding box center [756, 570] width 54 height 22
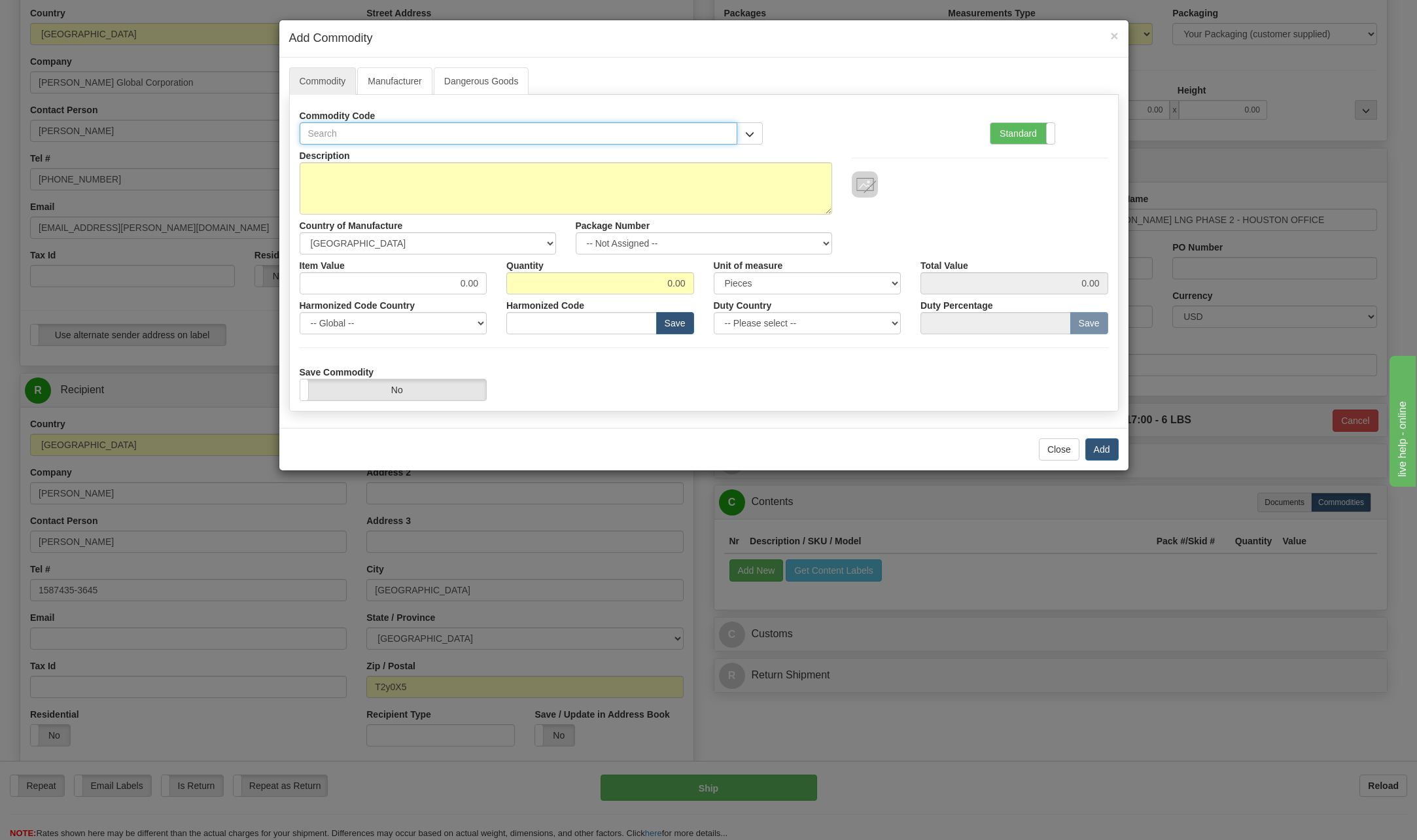
click at [361, 136] on input "text" at bounding box center [518, 134] width 438 height 22
type input "847"
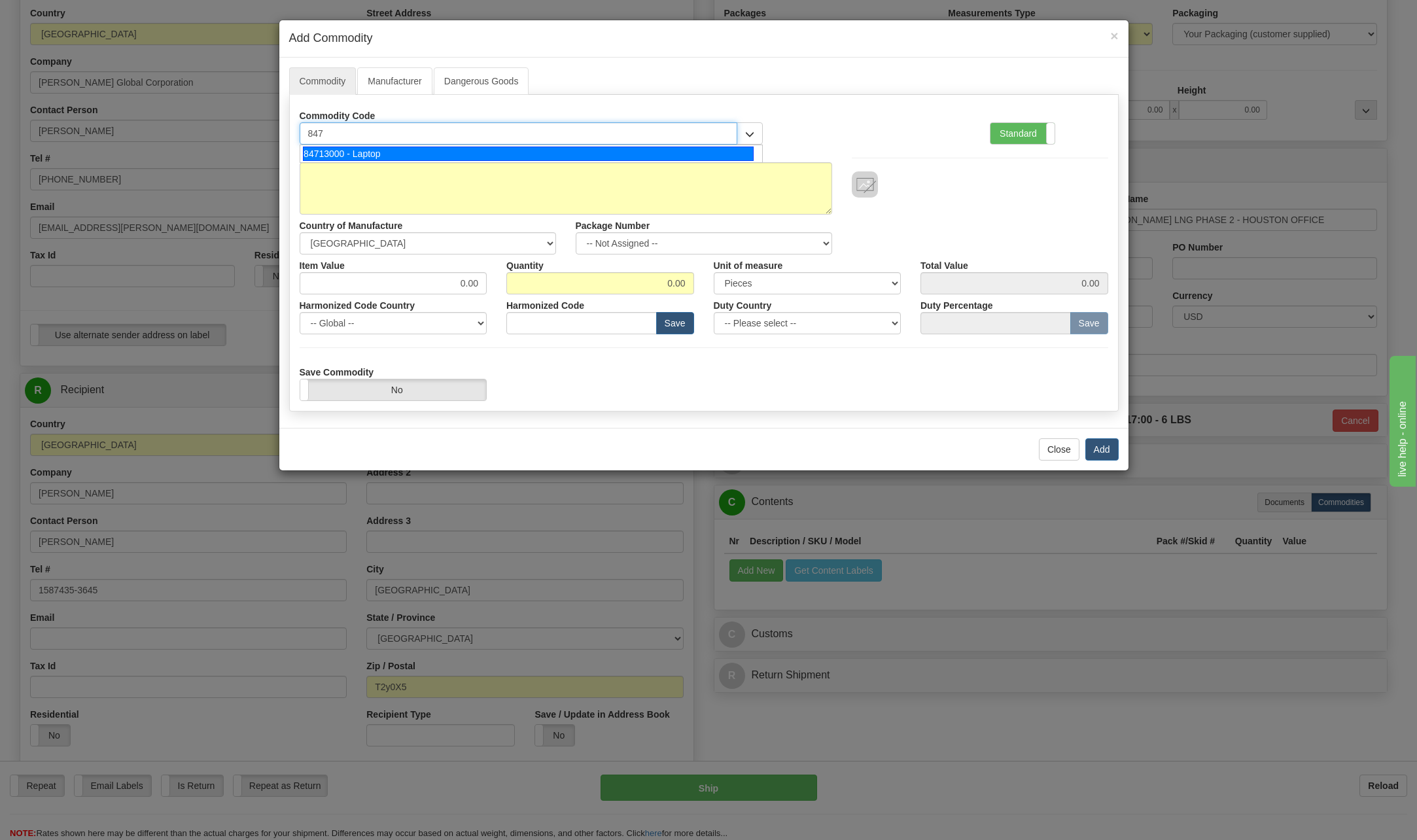
click at [366, 155] on div "84713000 - Laptop" at bounding box center [528, 154] width 451 height 15
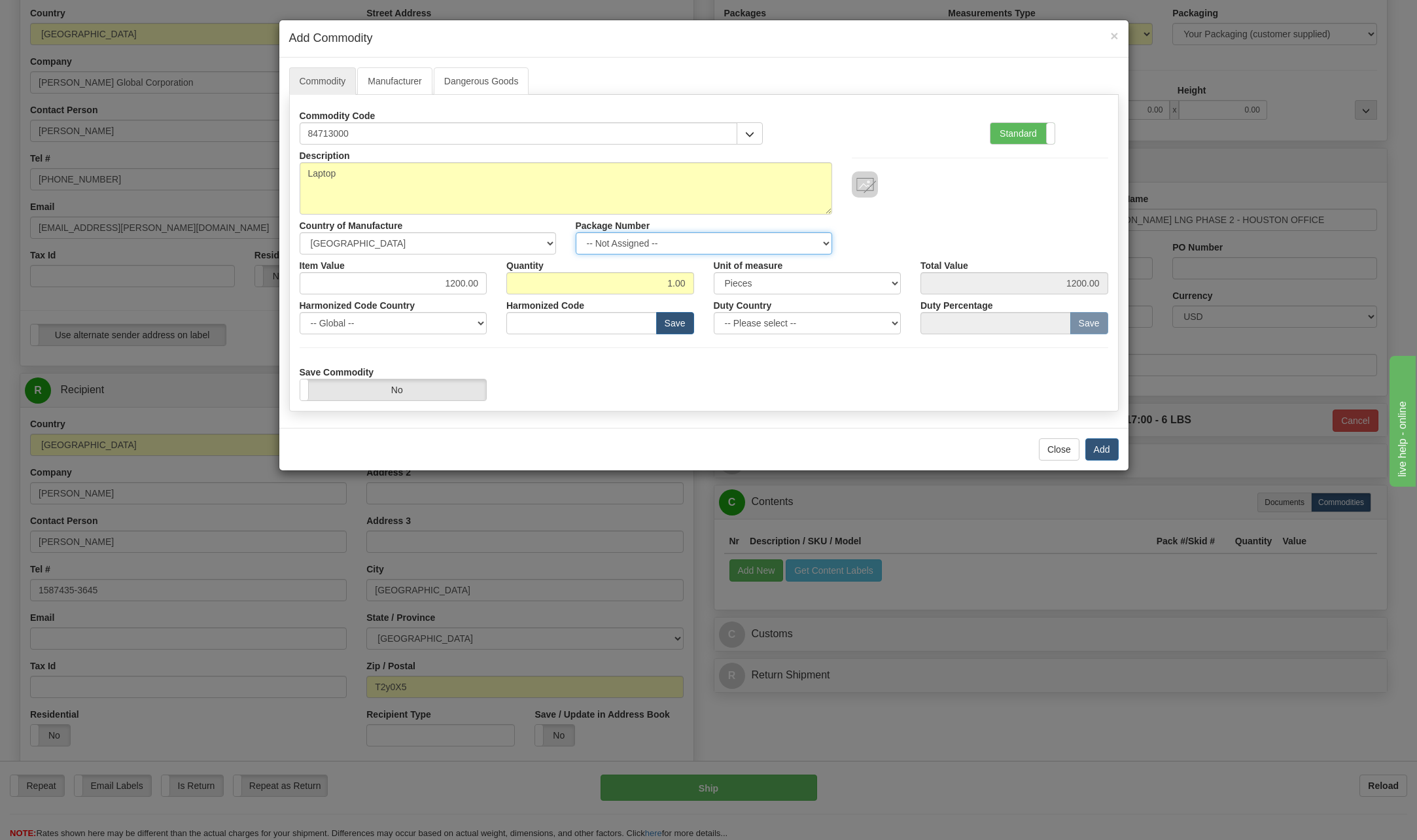
click at [820, 242] on select "-- Not Assigned -- Item 1" at bounding box center [704, 243] width 256 height 22
select select "0"
click at [576, 232] on select "-- Not Assigned -- Item 1" at bounding box center [704, 243] width 256 height 22
click at [1104, 445] on button "Add" at bounding box center [1102, 449] width 33 height 22
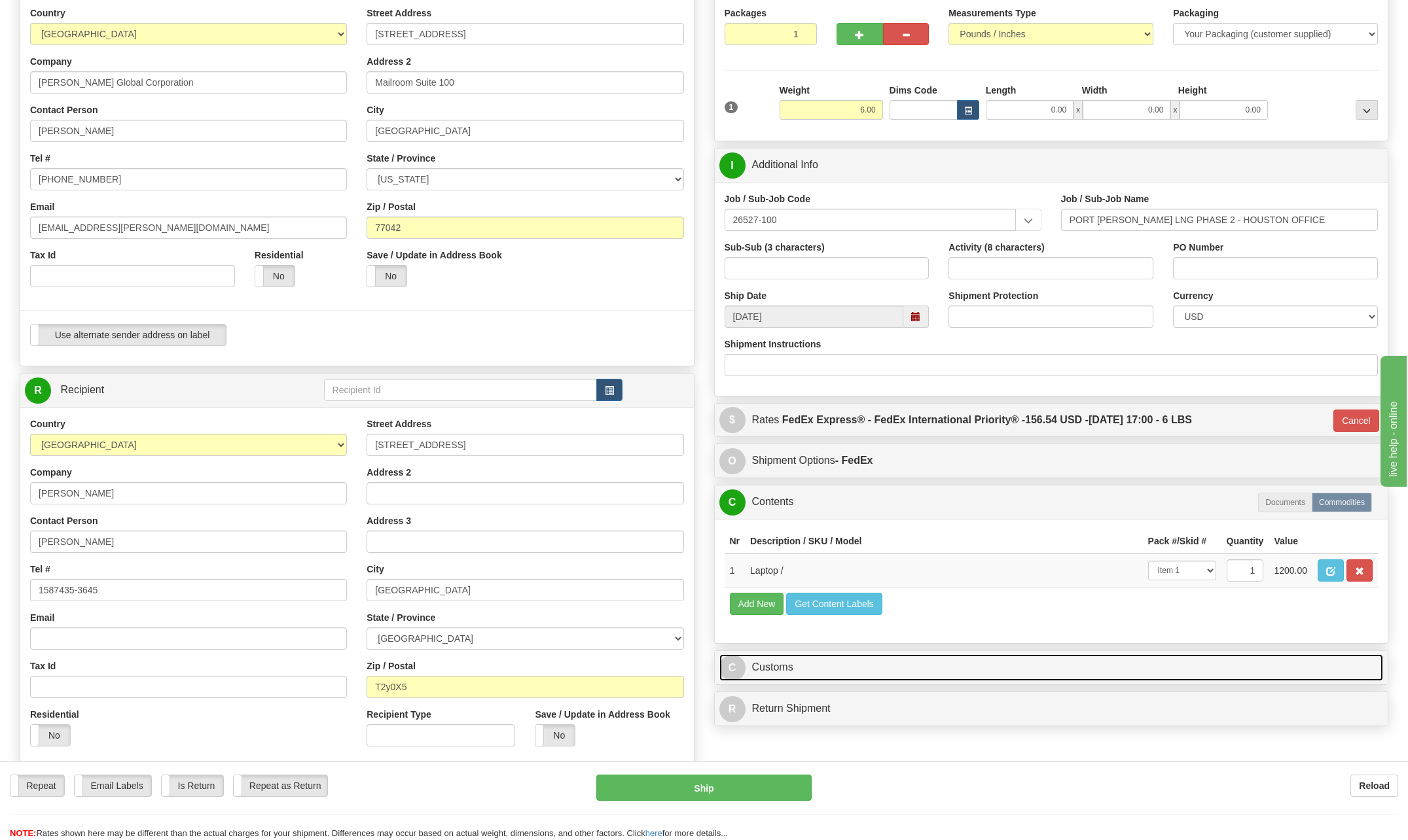
click at [735, 662] on span "C" at bounding box center [732, 668] width 27 height 27
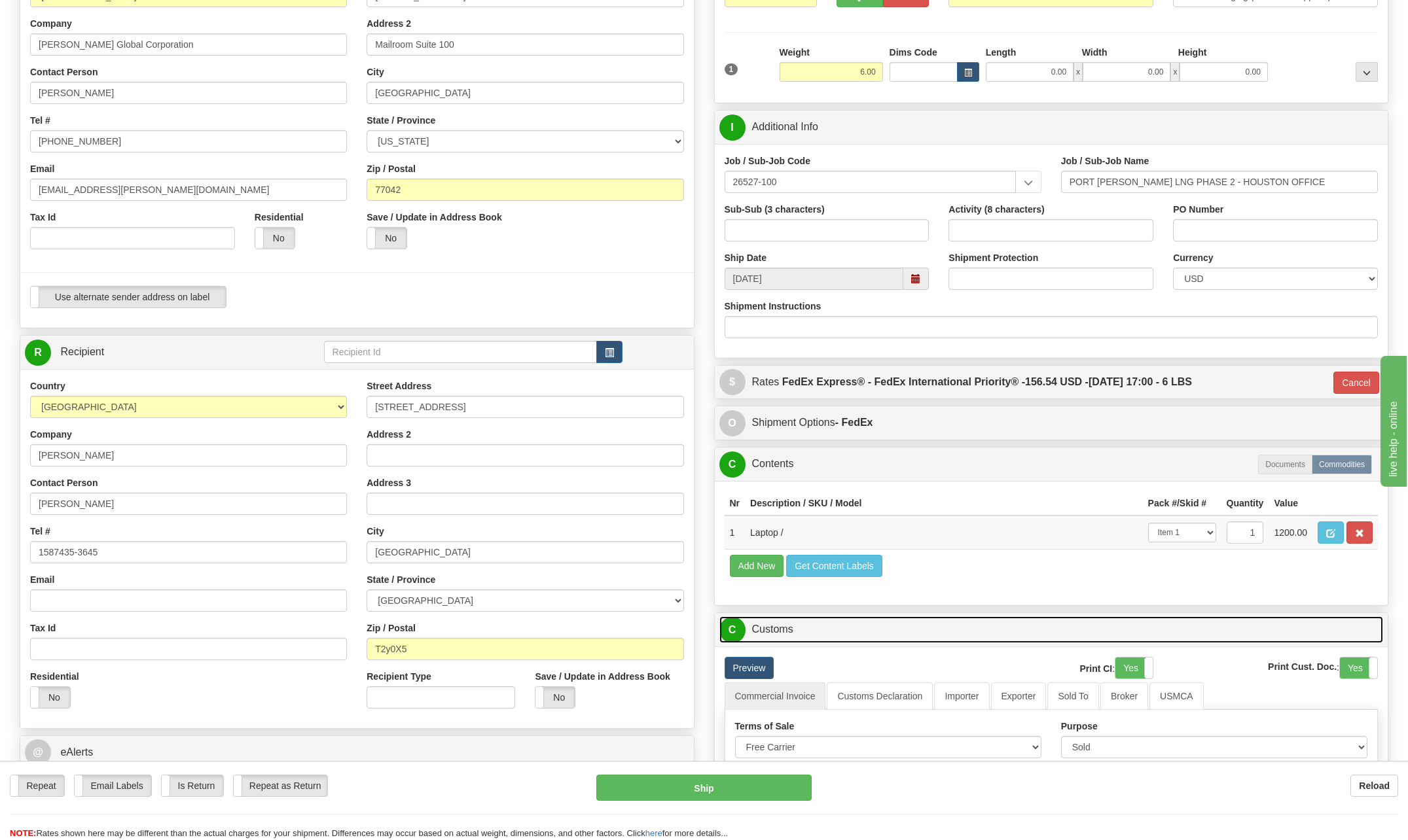
scroll to position [262, 0]
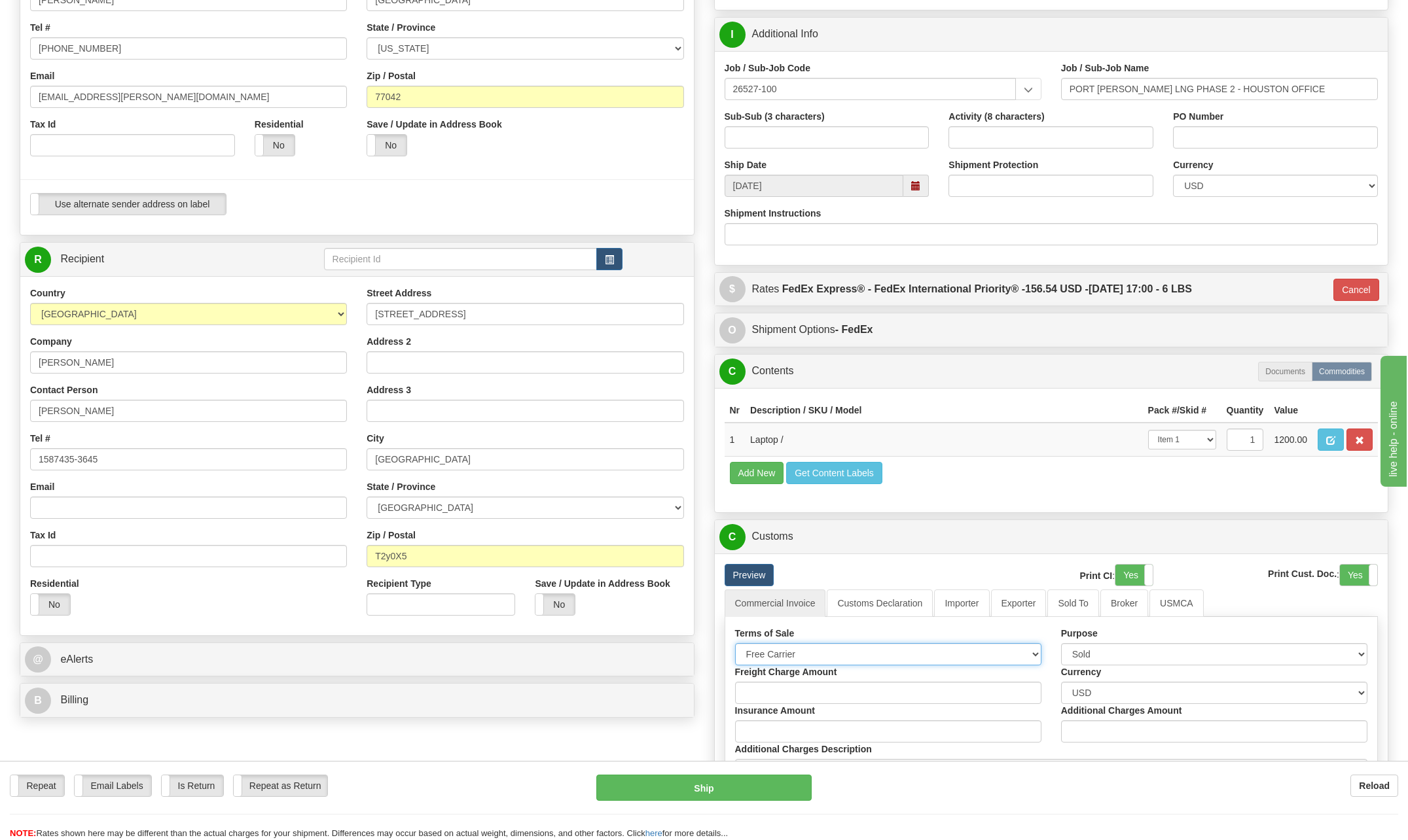
click at [1037, 652] on select "Free Carrier Free On Board Ex Works Delivered Duty Unpaid Delivered Duty Paid C…" at bounding box center [888, 654] width 307 height 22
select select "6"
click at [735, 643] on select "Free Carrier Free On Board Ex Works Delivered Duty Unpaid Delivered Duty Paid C…" at bounding box center [888, 654] width 307 height 22
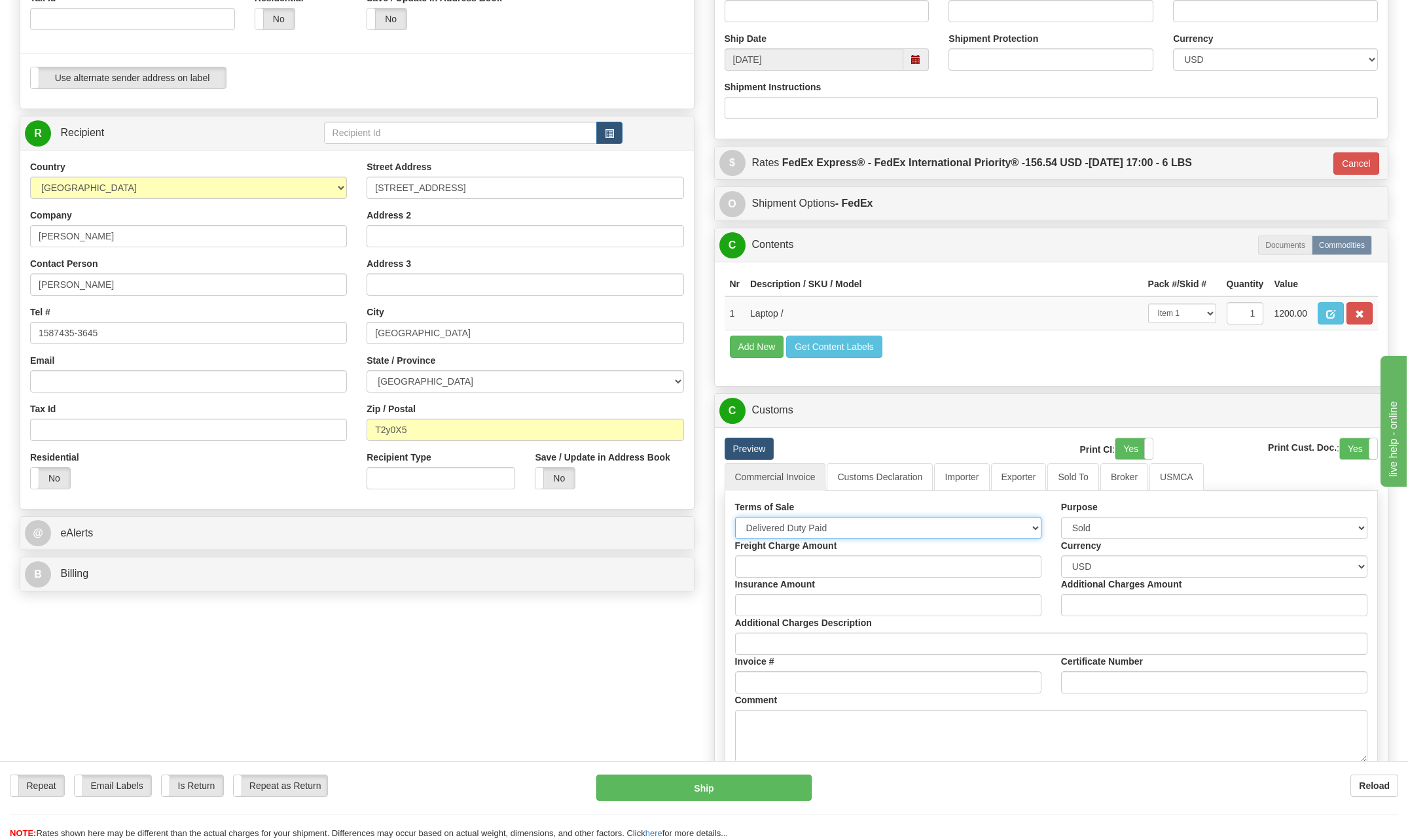
scroll to position [393, 0]
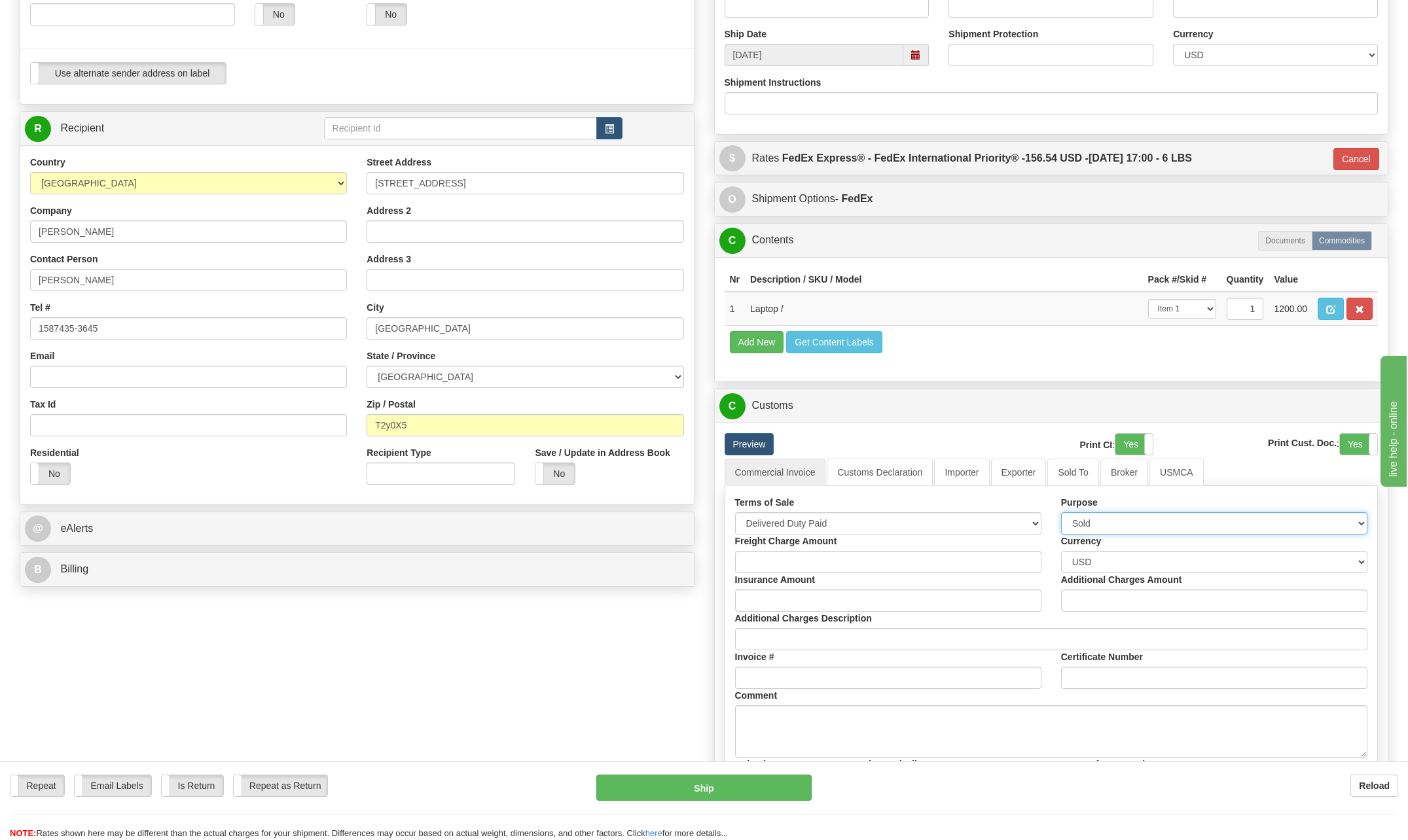
click at [1362, 517] on select "Sold Not Sold Gift Sample Repair and Return Personal Effects Merchandise Danger…" at bounding box center [1214, 523] width 307 height 22
select select "2"
click at [1061, 512] on select "Sold Not Sold Gift Sample Repair and Return Personal Effects Merchandise Danger…" at bounding box center [1214, 523] width 307 height 22
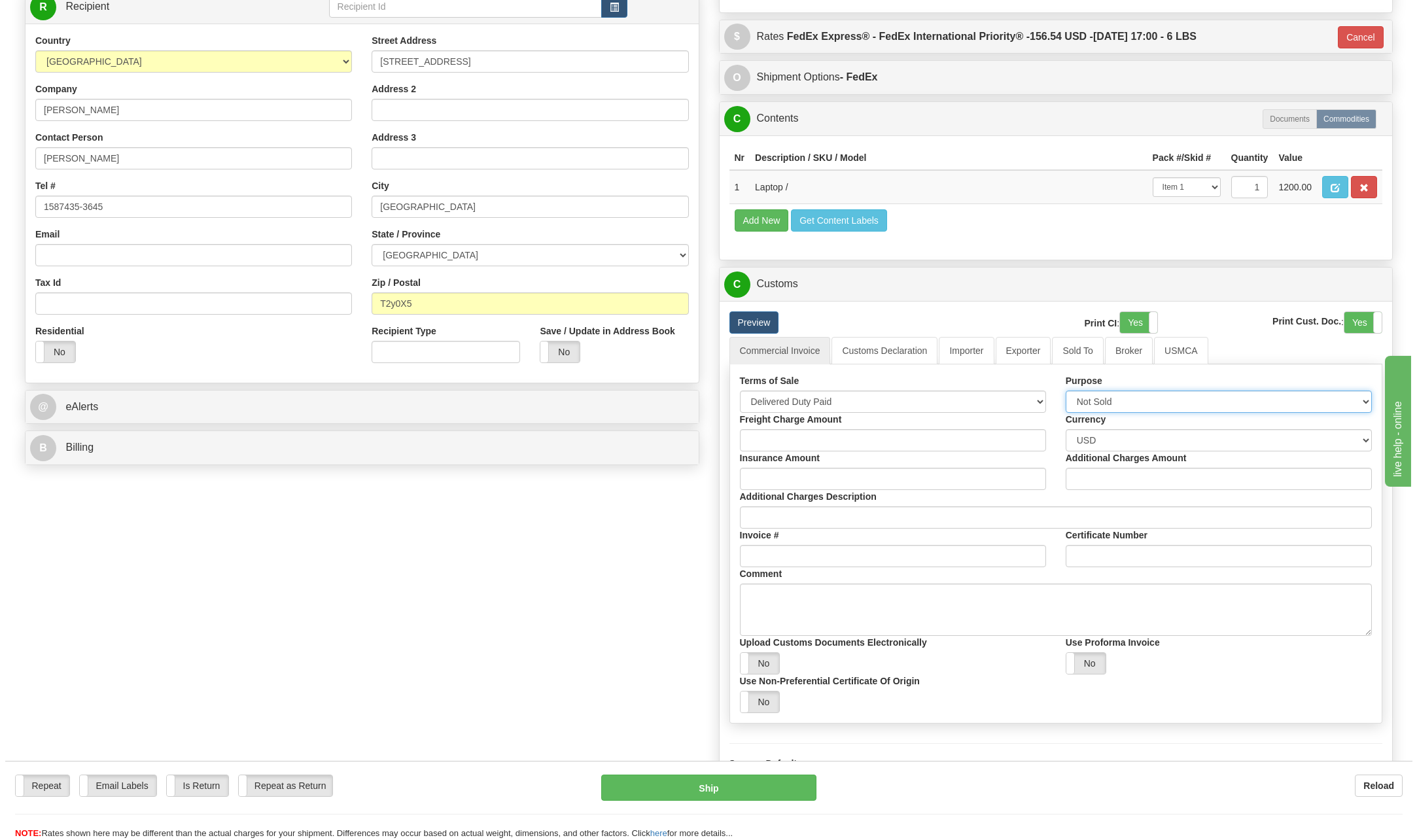
scroll to position [588, 0]
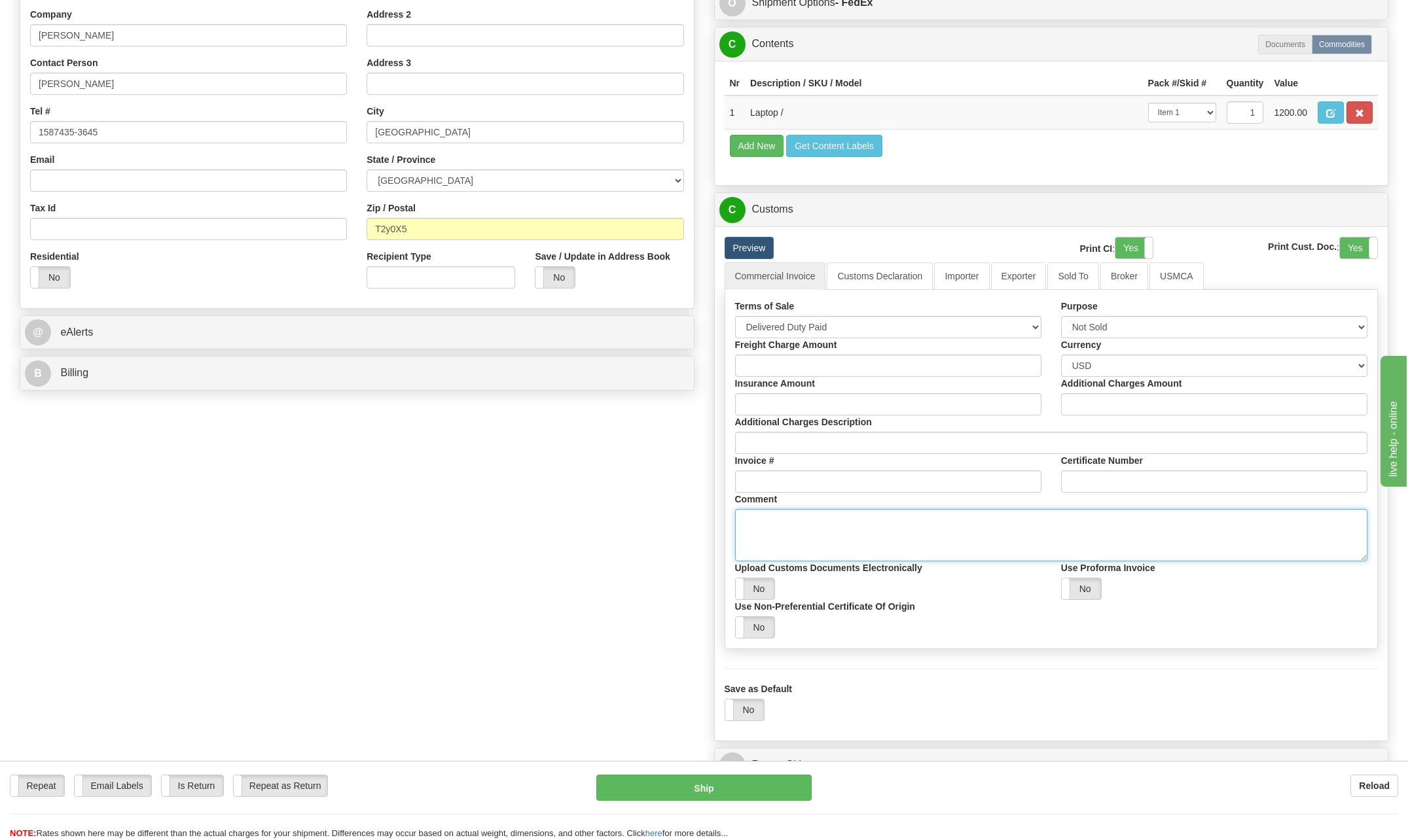
click at [772, 529] on textarea "Comment" at bounding box center [1051, 534] width 633 height 52
type textarea "Employee Use Only"
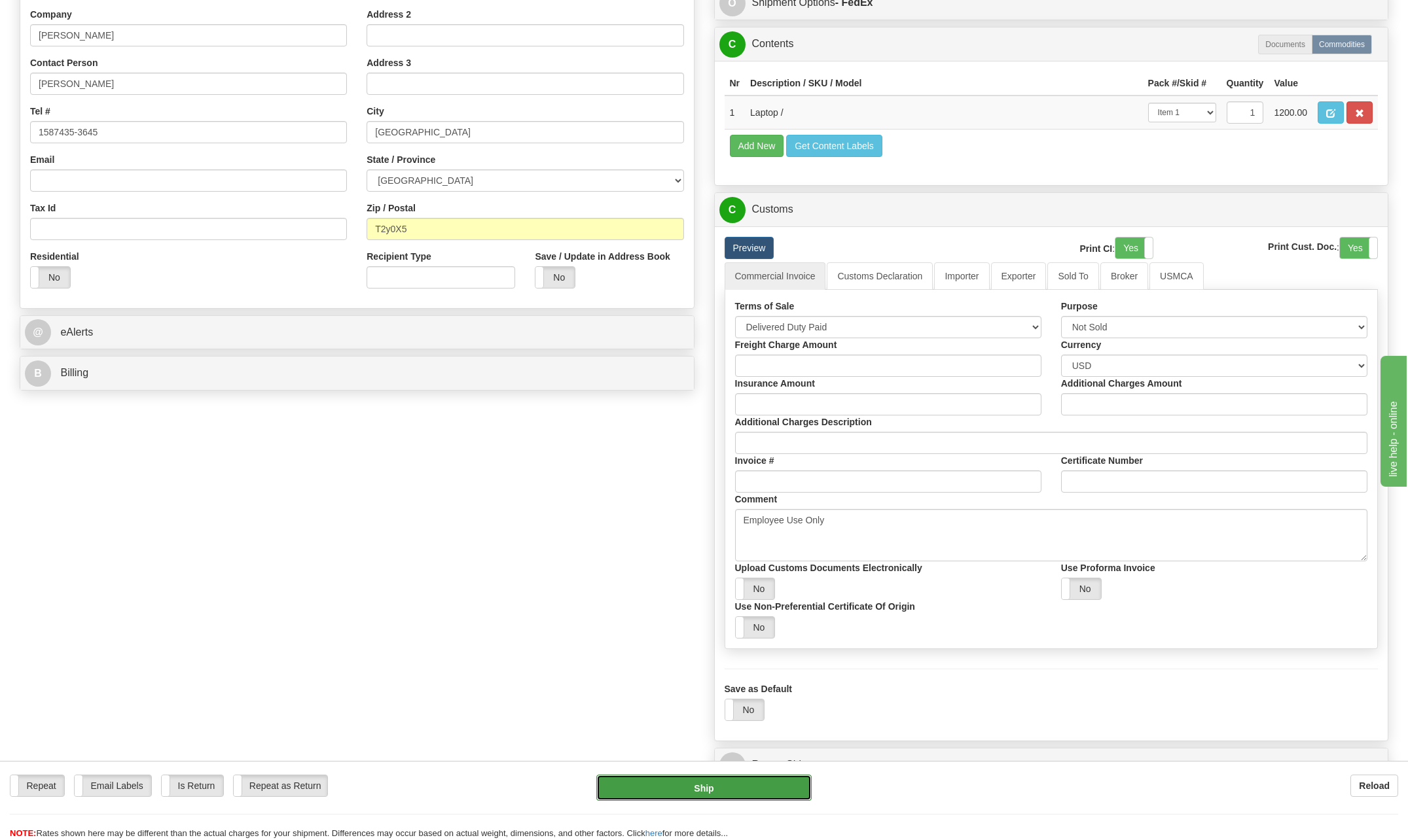
click at [758, 791] on button "Ship" at bounding box center [703, 787] width 215 height 27
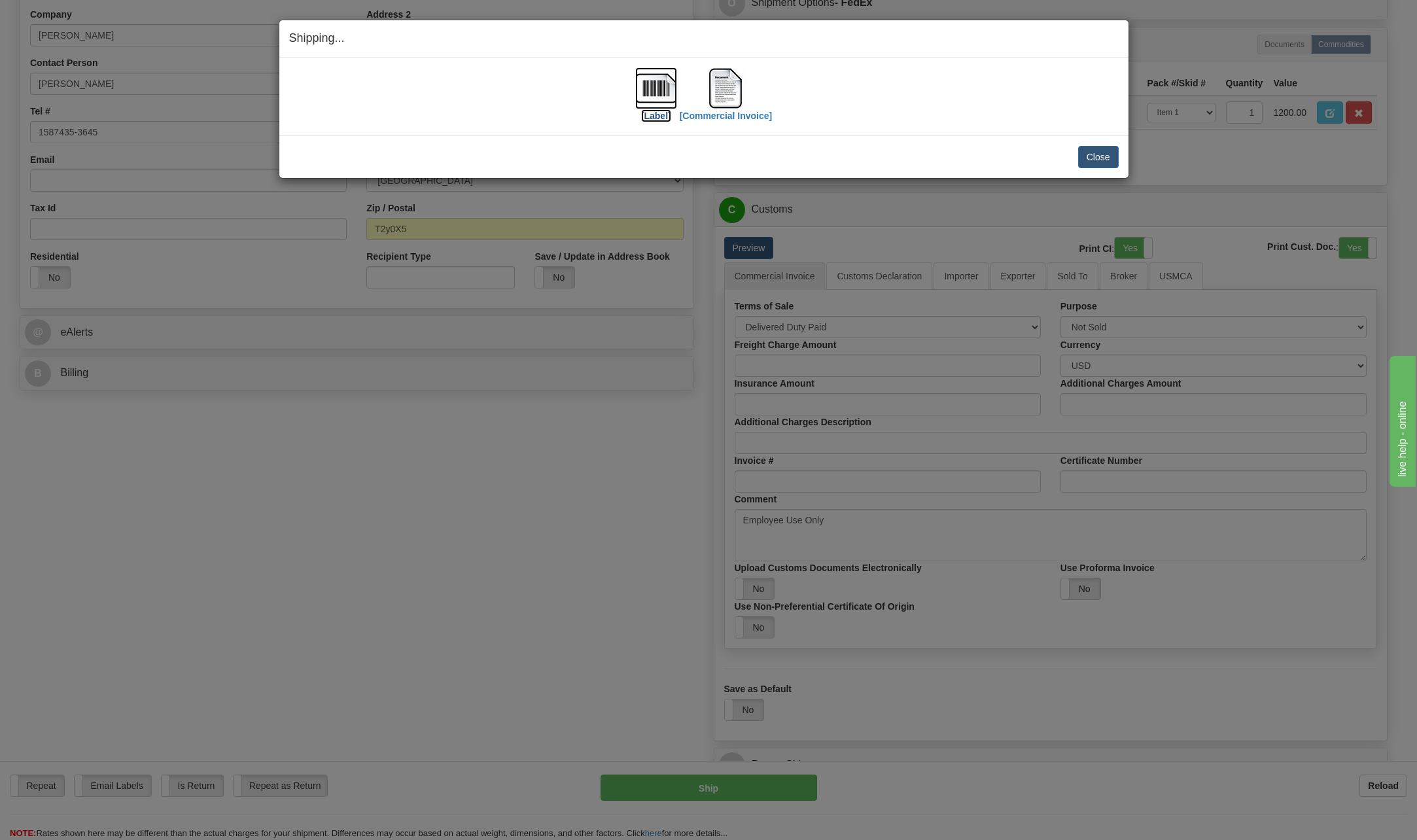
click at [655, 89] on img at bounding box center [656, 89] width 42 height 42
click at [730, 100] on img at bounding box center [726, 89] width 42 height 42
click at [723, 99] on img at bounding box center [726, 89] width 42 height 42
click at [646, 86] on img at bounding box center [656, 89] width 42 height 42
